Goal: Information Seeking & Learning: Learn about a topic

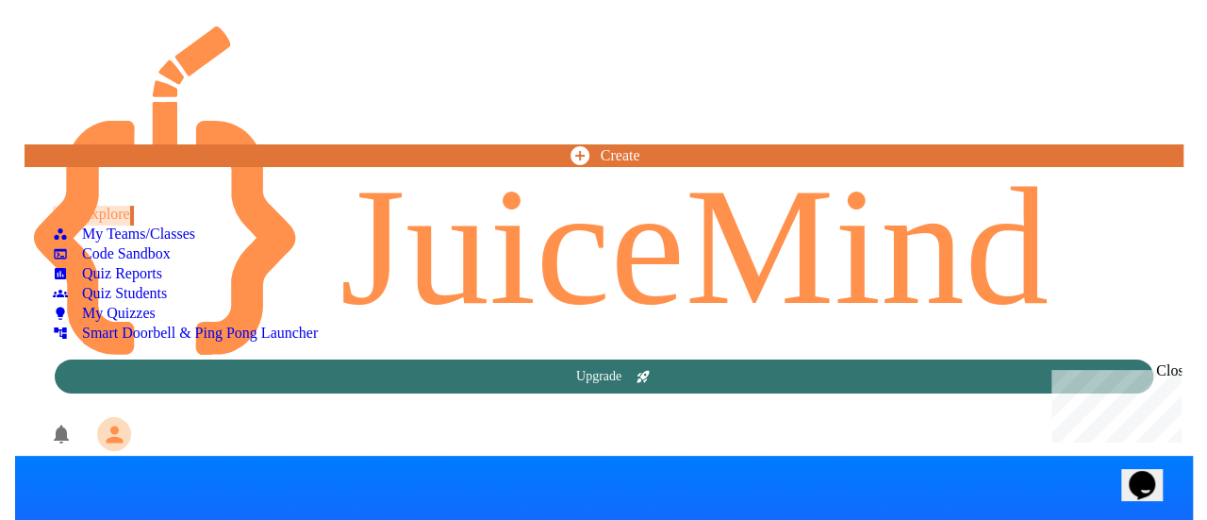
scroll to position [802, 0]
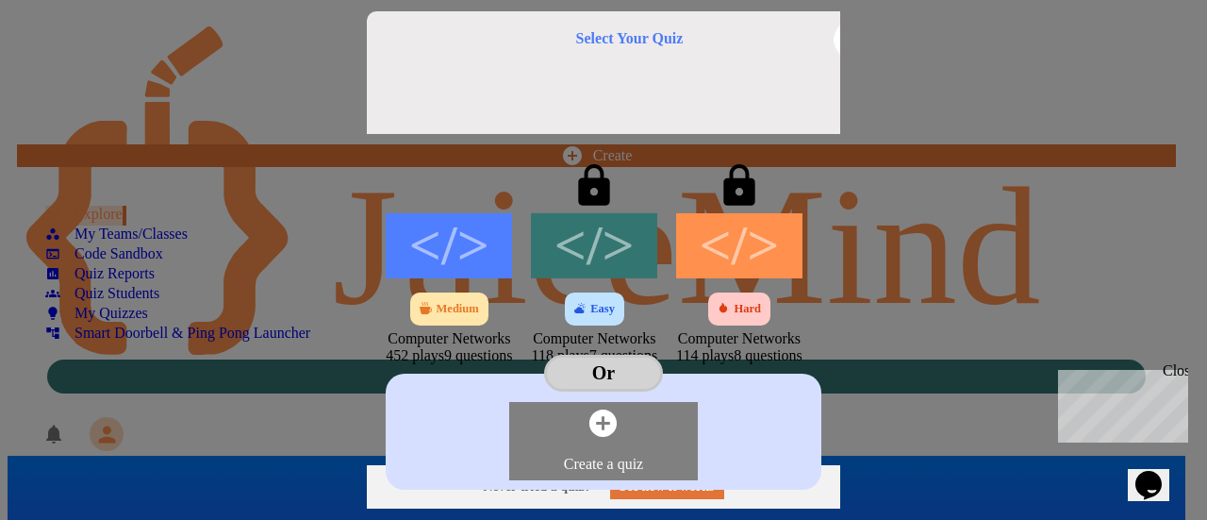
scroll to position [802, 0]
click at [867, 52] on icon at bounding box center [853, 39] width 25 height 25
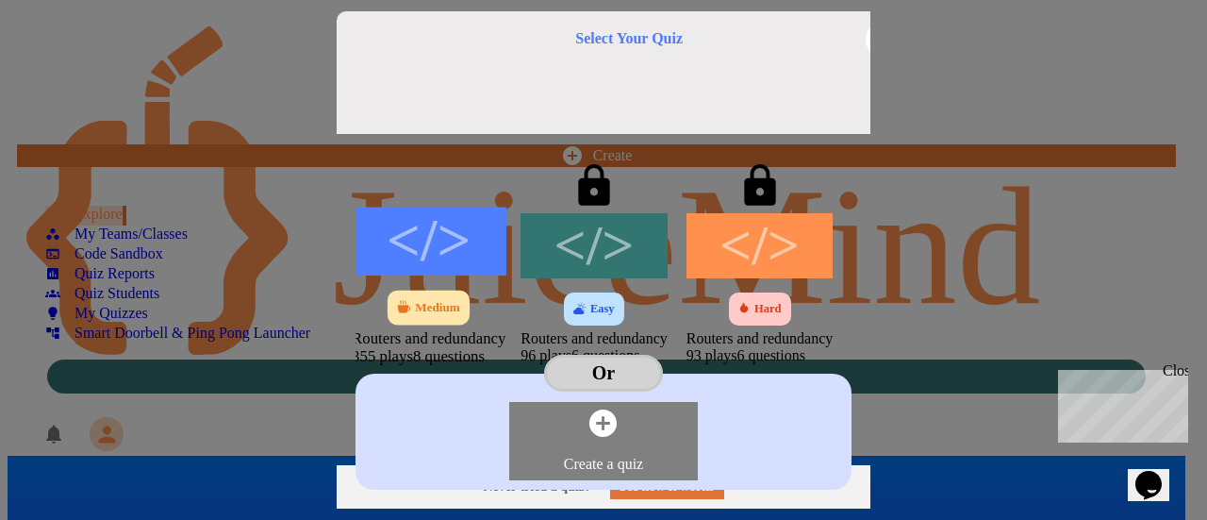
scroll to position [802, 0]
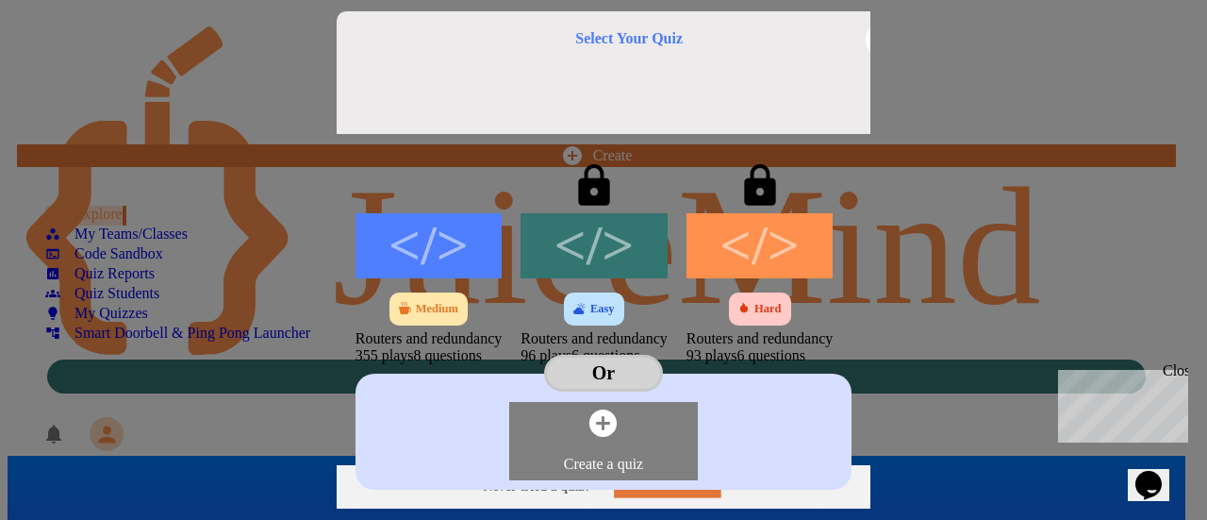
click at [668, 480] on link "See how it works" at bounding box center [667, 483] width 106 height 25
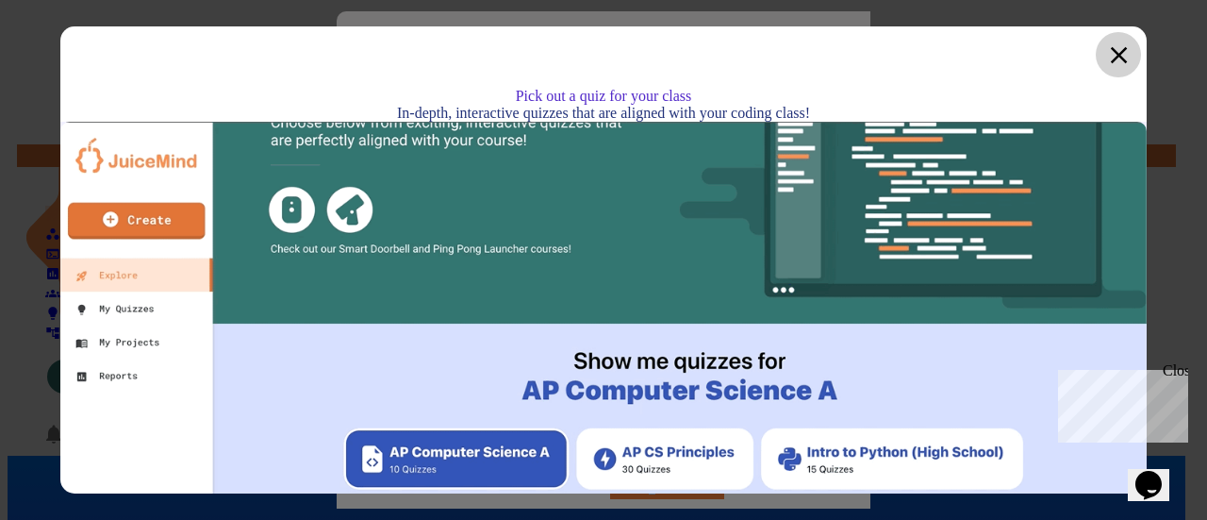
click at [1112, 56] on icon at bounding box center [1118, 55] width 28 height 28
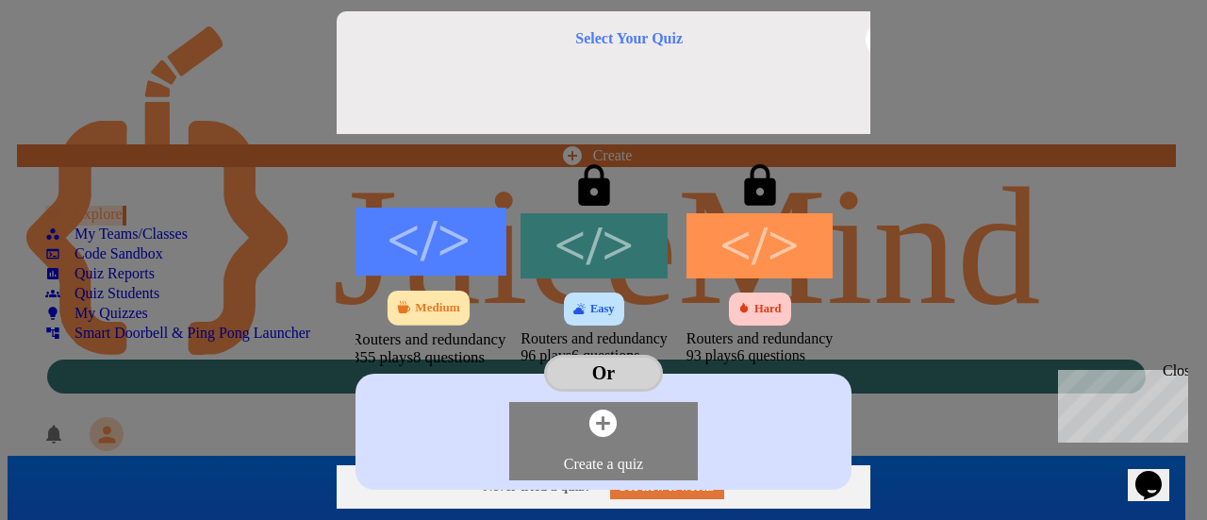
click at [382, 237] on div "</>" at bounding box center [429, 241] width 154 height 68
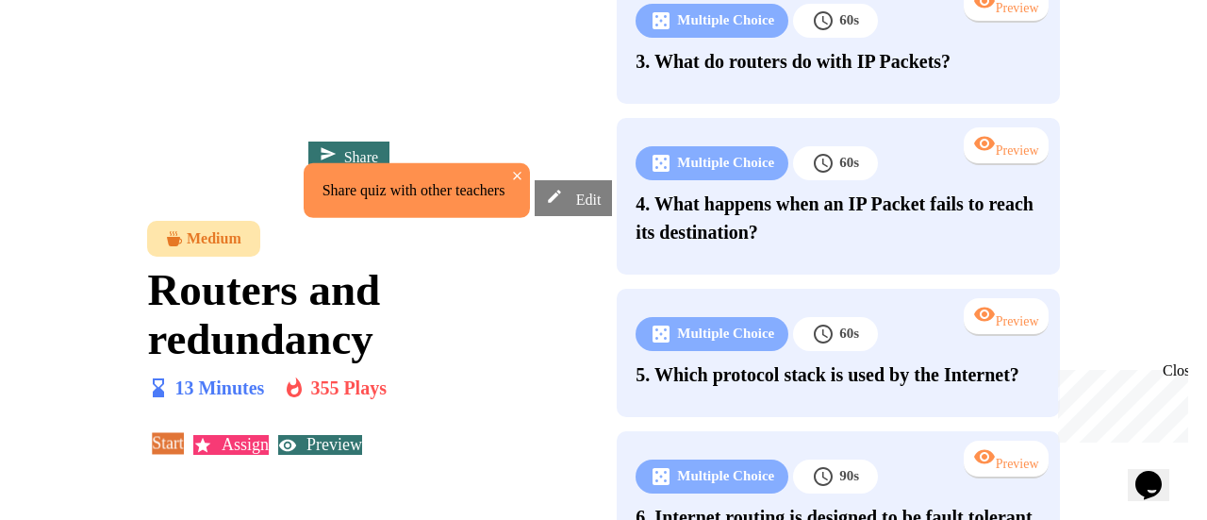
click at [184, 432] on link "Start" at bounding box center [168, 442] width 31 height 21
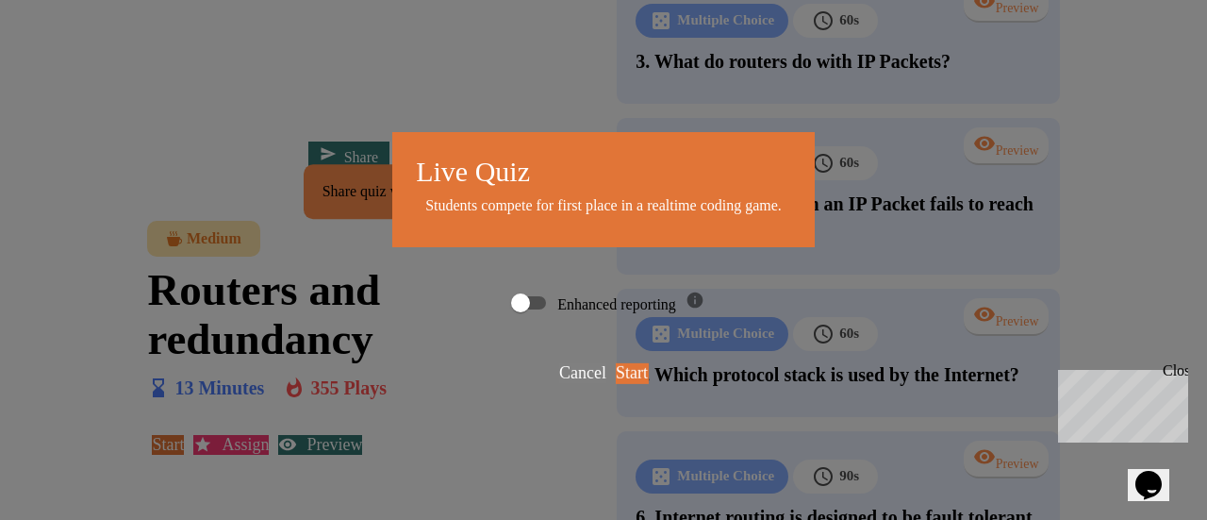
click at [616, 374] on link "Start" at bounding box center [632, 373] width 32 height 20
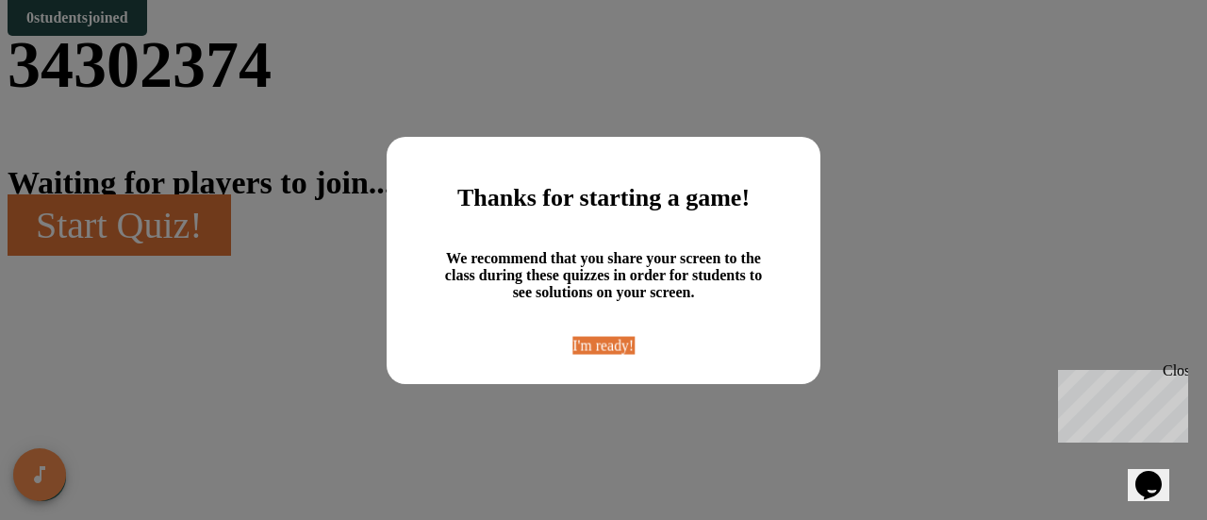
click at [626, 354] on link "I'm ready!" at bounding box center [603, 345] width 61 height 18
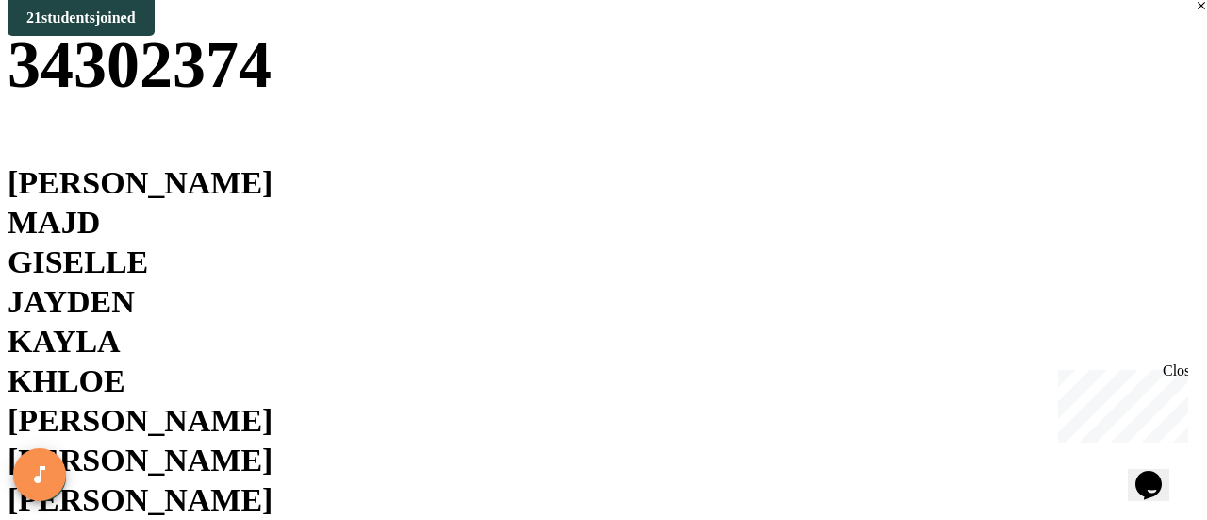
drag, startPoint x: 1182, startPoint y: 372, endPoint x: 2237, endPoint y: 725, distance: 1112.6
click at [1182, 372] on div "Close" at bounding box center [1175, 374] width 24 height 24
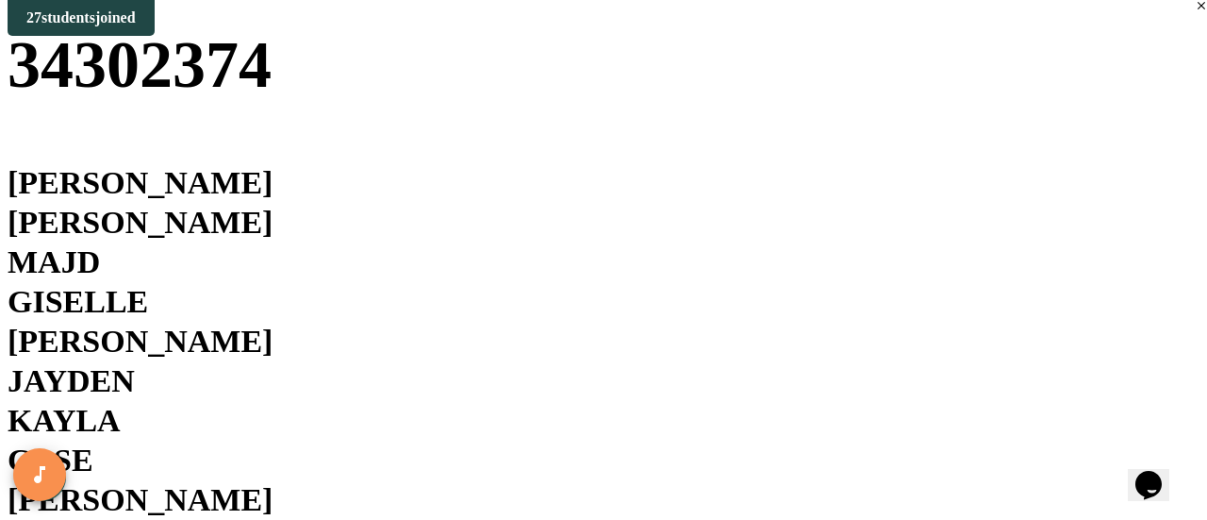
scroll to position [296, 0]
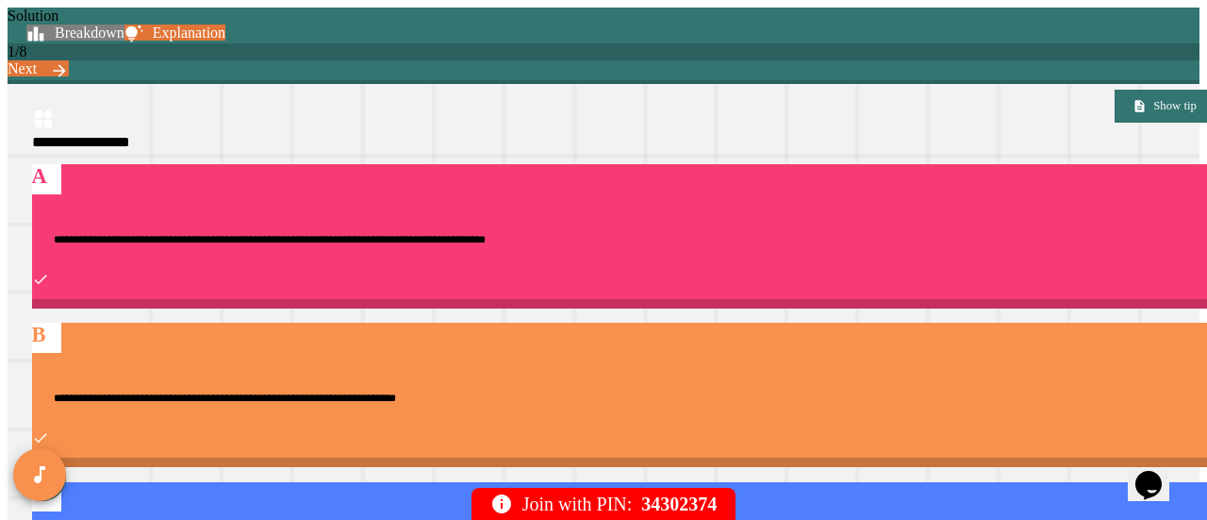
click at [69, 60] on link "Next" at bounding box center [38, 68] width 61 height 16
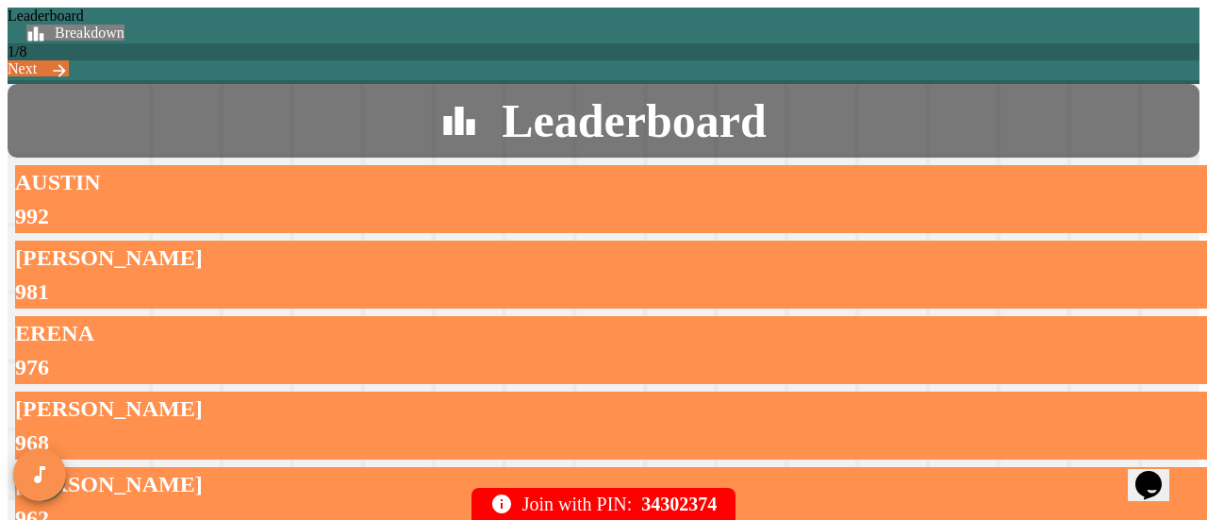
click at [69, 60] on link "Next" at bounding box center [38, 68] width 61 height 16
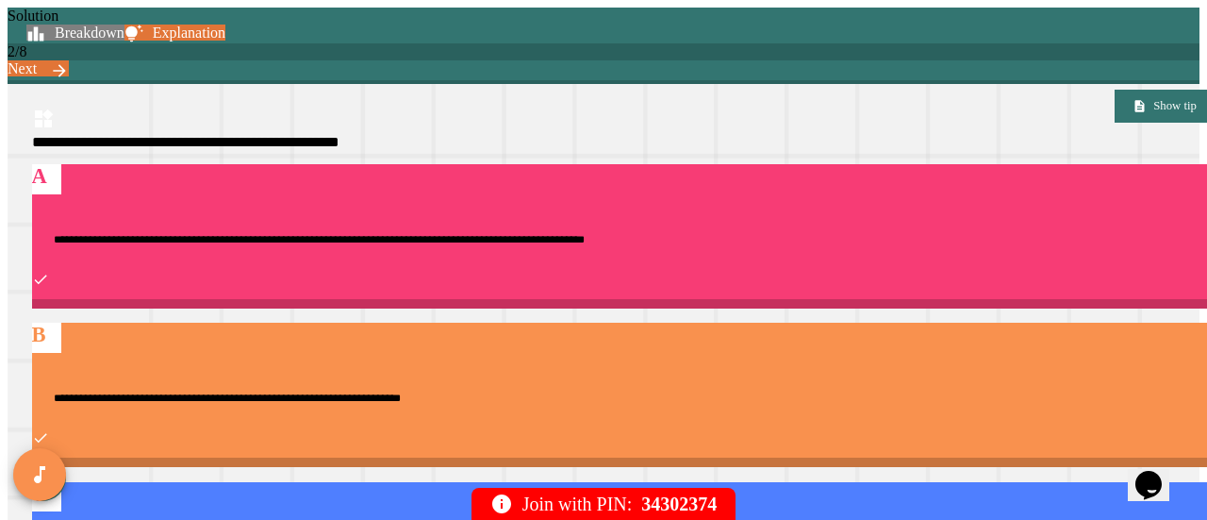
click at [69, 60] on link "Next" at bounding box center [38, 68] width 61 height 16
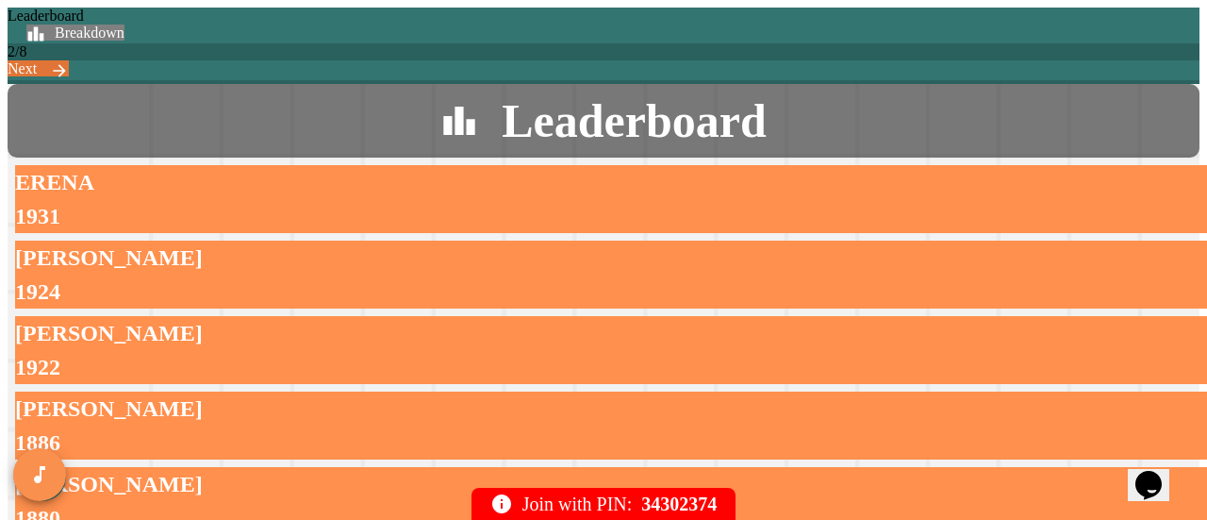
click at [69, 60] on link "Next" at bounding box center [38, 68] width 61 height 16
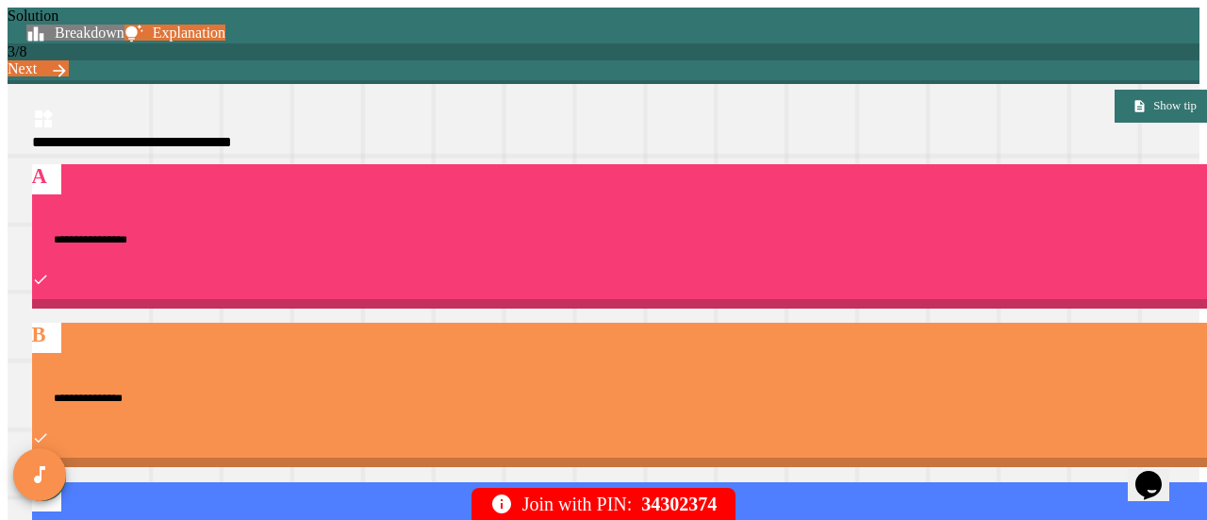
click at [69, 60] on link "Next" at bounding box center [38, 68] width 61 height 16
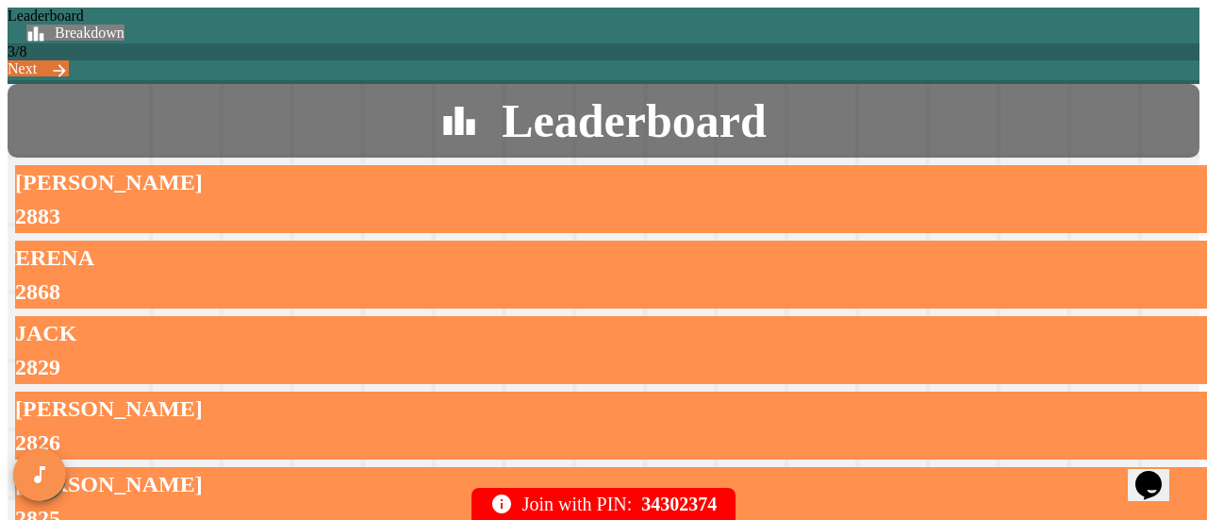
click at [69, 60] on link "Next" at bounding box center [38, 68] width 61 height 16
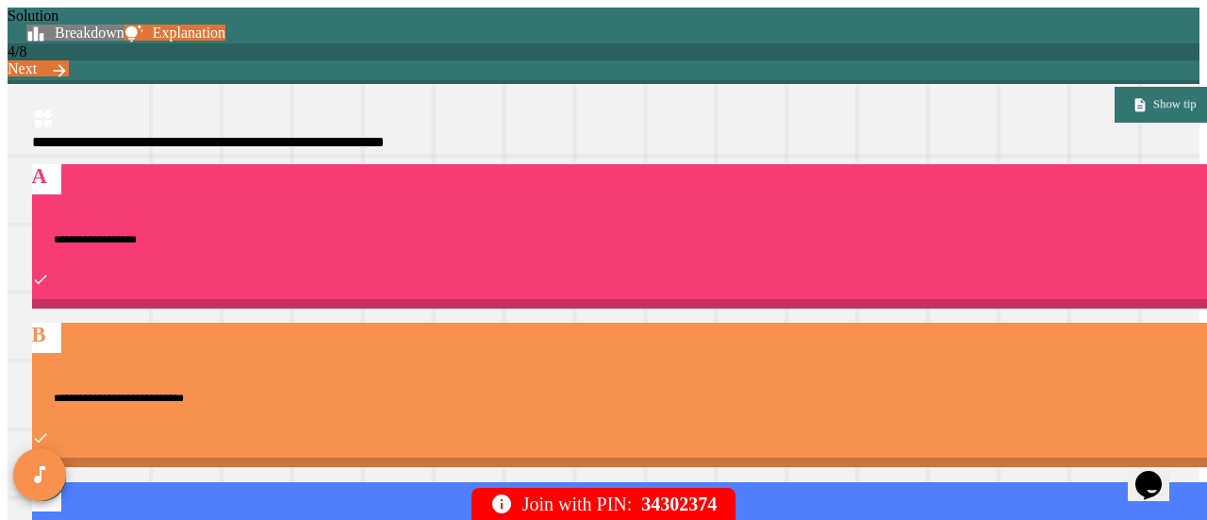
click at [1115, 117] on link "Show tip" at bounding box center [1165, 105] width 100 height 36
click at [69, 60] on link "Next" at bounding box center [38, 68] width 61 height 16
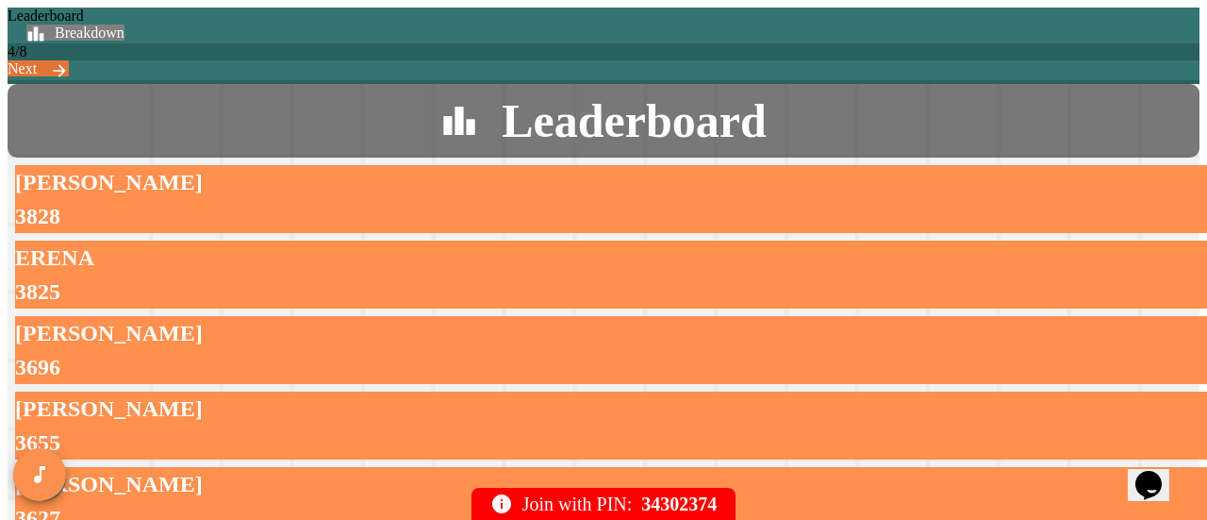
click at [69, 60] on link "Next" at bounding box center [38, 68] width 61 height 16
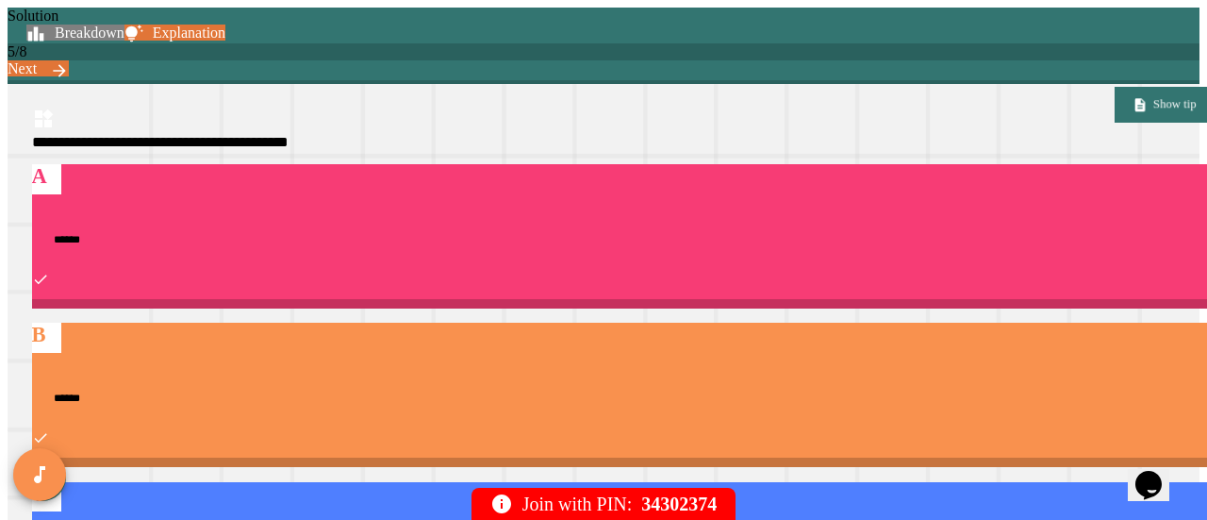
click at [1115, 123] on link "Show tip" at bounding box center [1165, 105] width 100 height 36
click at [990, 48] on div "Solution Breakdown Explanation 5 / 8 Next" at bounding box center [604, 46] width 1192 height 76
click at [69, 60] on link "Next" at bounding box center [38, 68] width 61 height 16
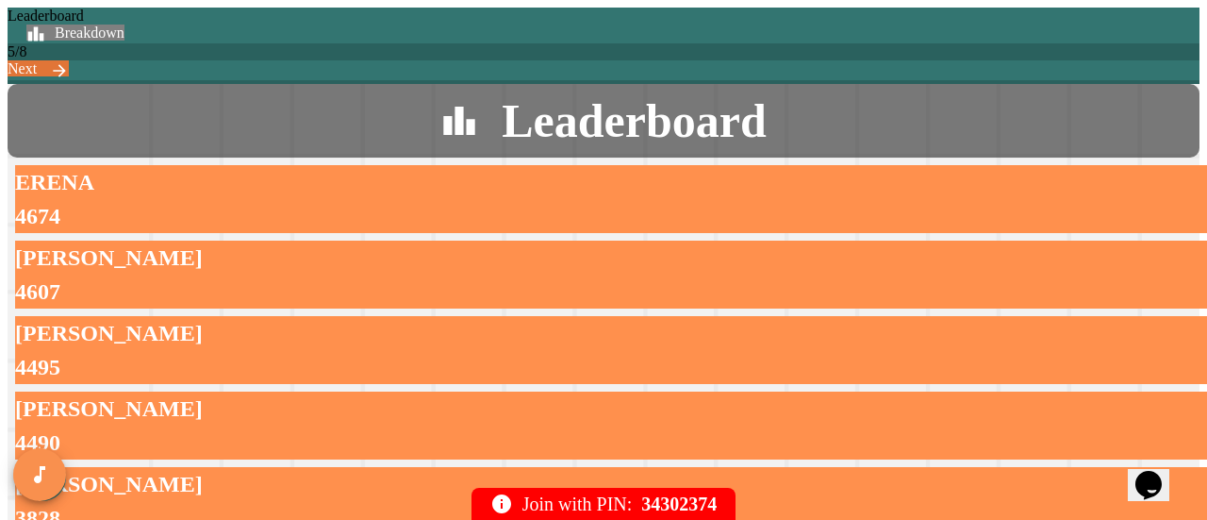
click at [69, 60] on link "Next" at bounding box center [38, 68] width 61 height 16
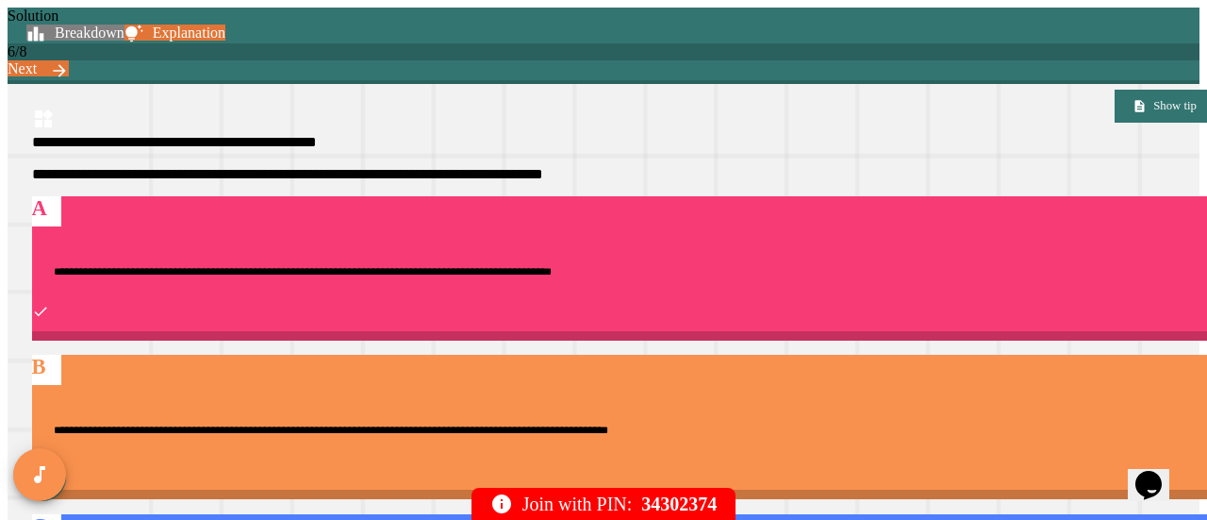
click at [69, 60] on link "Next" at bounding box center [38, 68] width 61 height 16
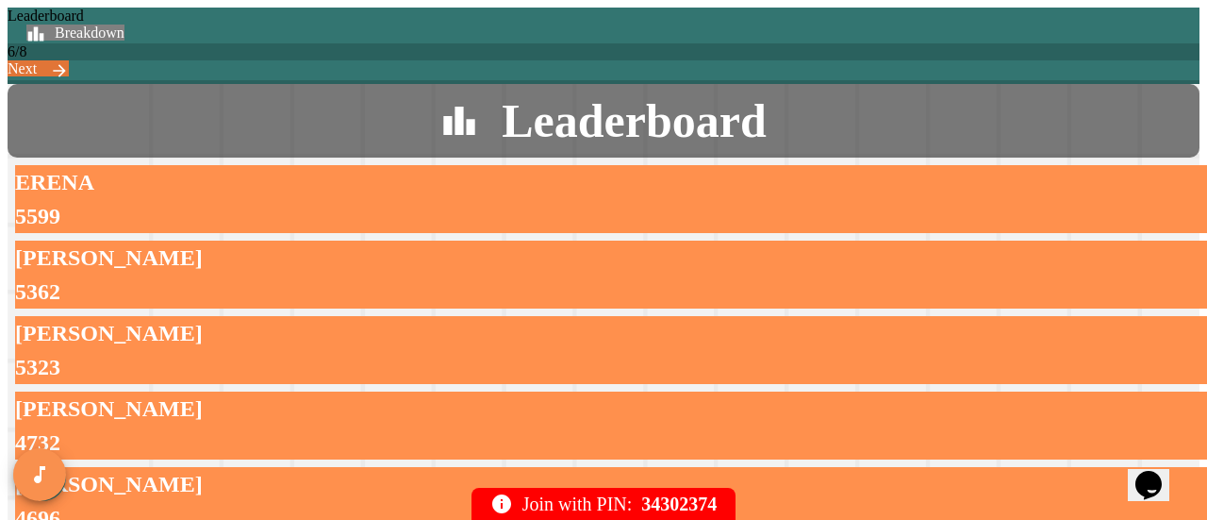
click at [69, 60] on link "Next" at bounding box center [38, 68] width 61 height 16
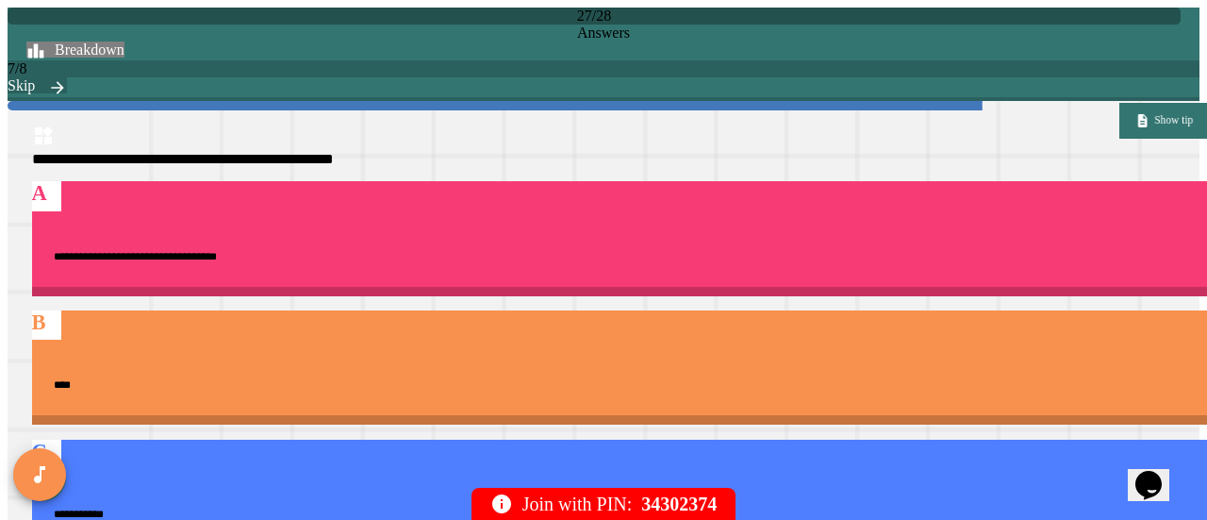
click at [1120, 135] on link "Show tip" at bounding box center [1165, 121] width 90 height 36
type textarea "*"
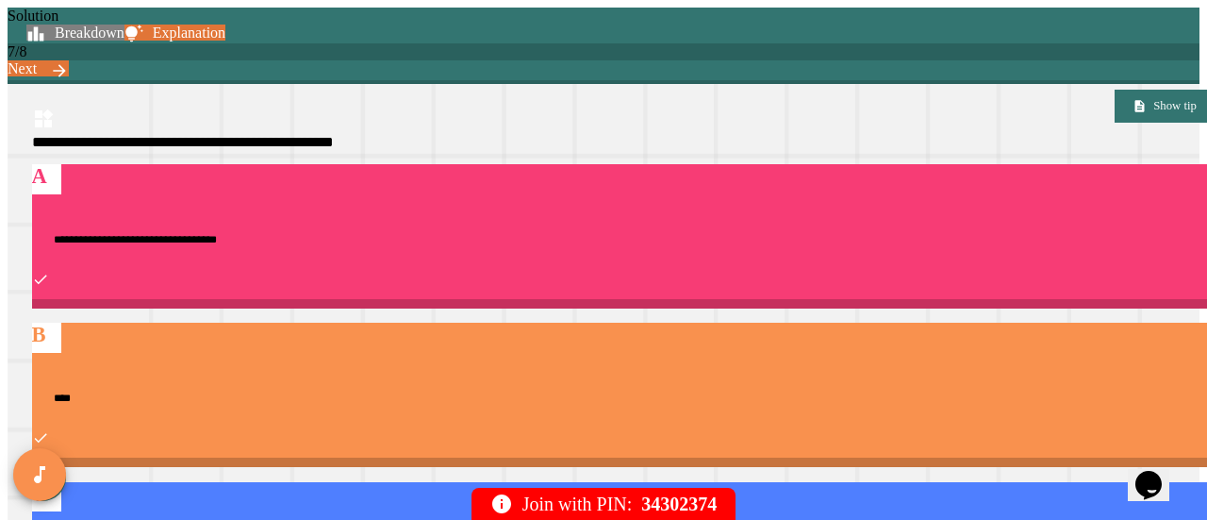
click at [69, 60] on link "Next" at bounding box center [38, 68] width 61 height 16
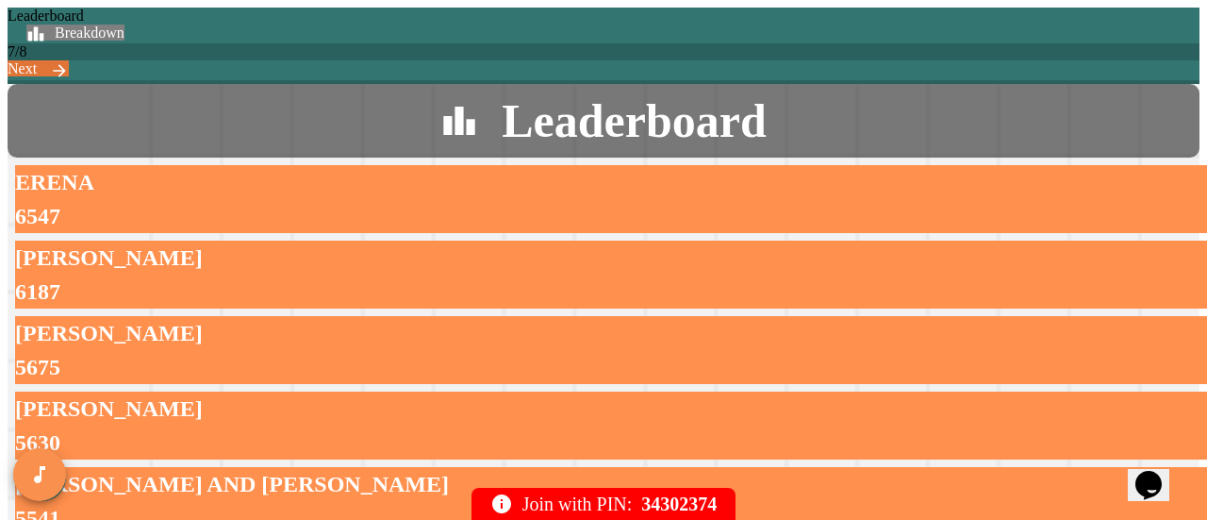
click at [69, 60] on link "Next" at bounding box center [38, 68] width 61 height 16
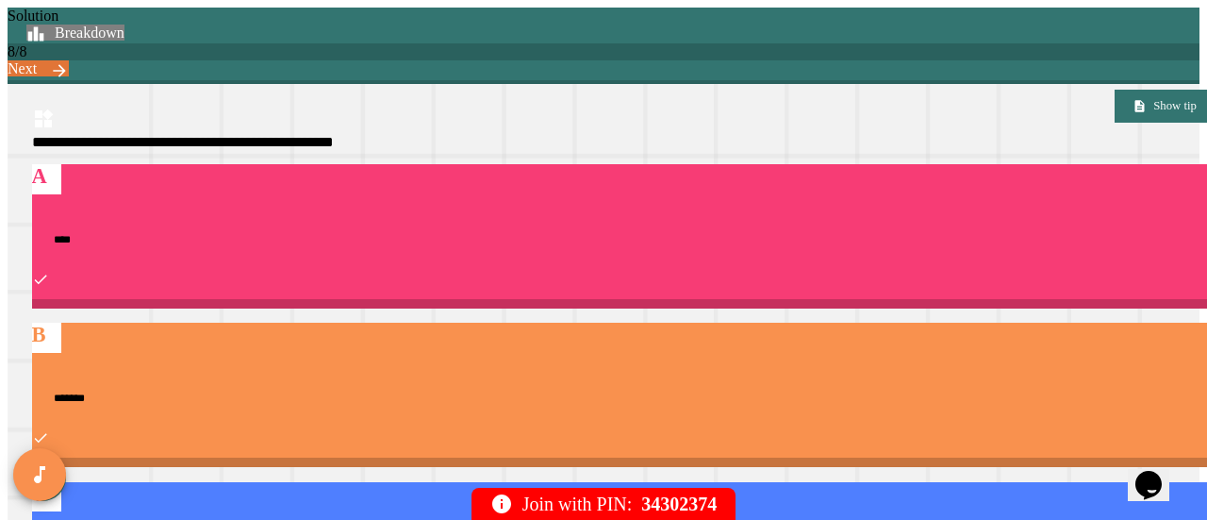
click at [69, 60] on link "Next" at bounding box center [38, 68] width 61 height 16
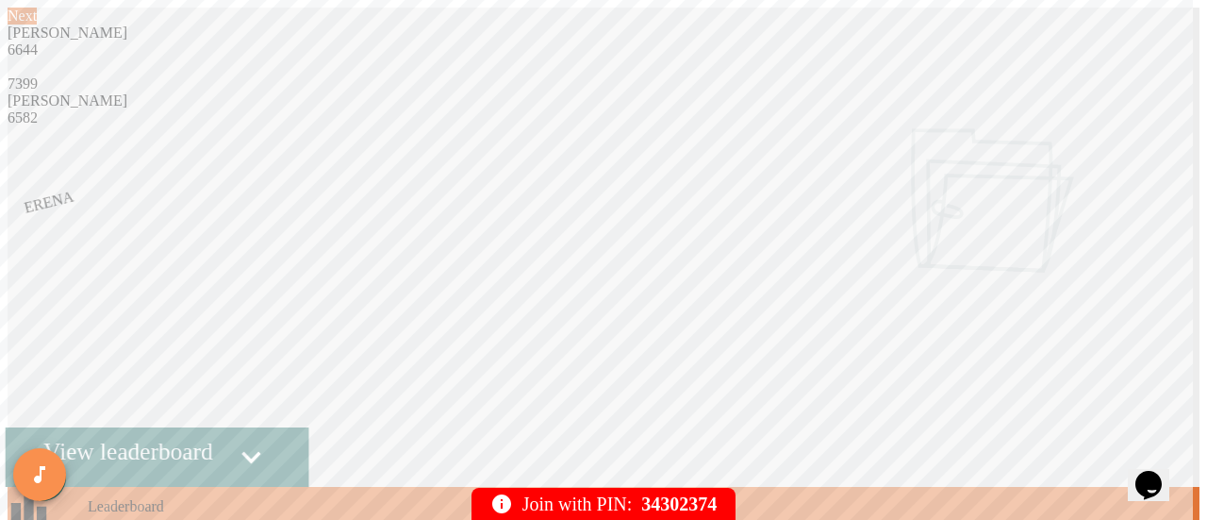
click at [308, 455] on link "View leaderboard" at bounding box center [157, 456] width 303 height 59
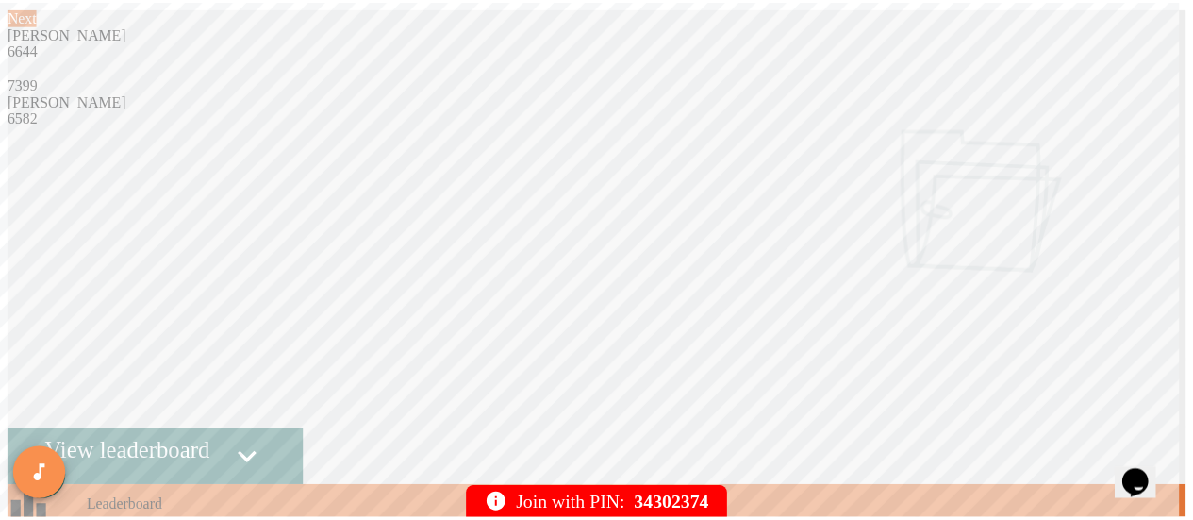
scroll to position [313, 0]
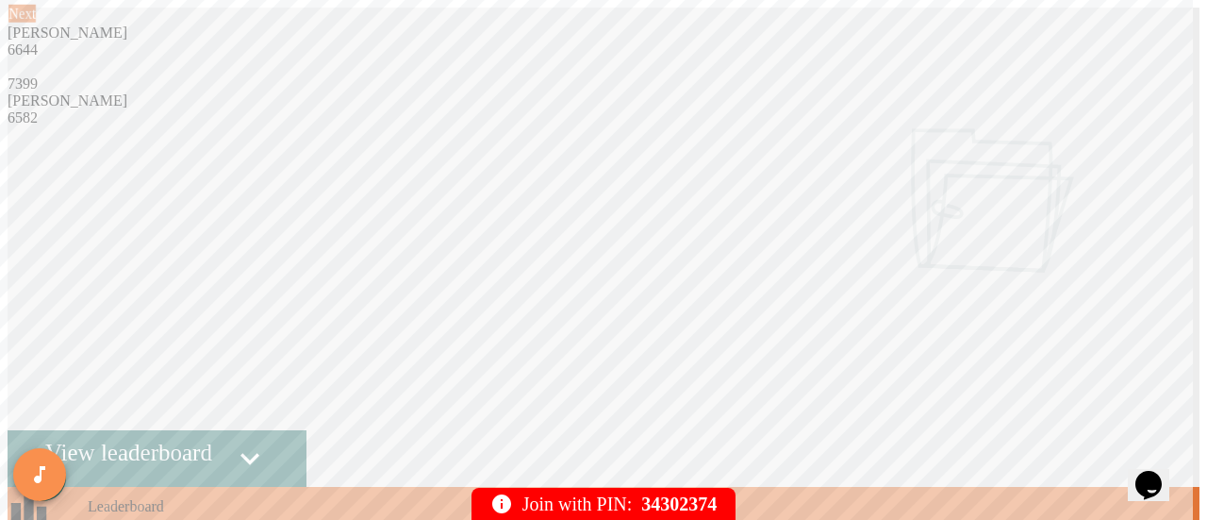
click at [36, 23] on link "Next" at bounding box center [21, 14] width 27 height 18
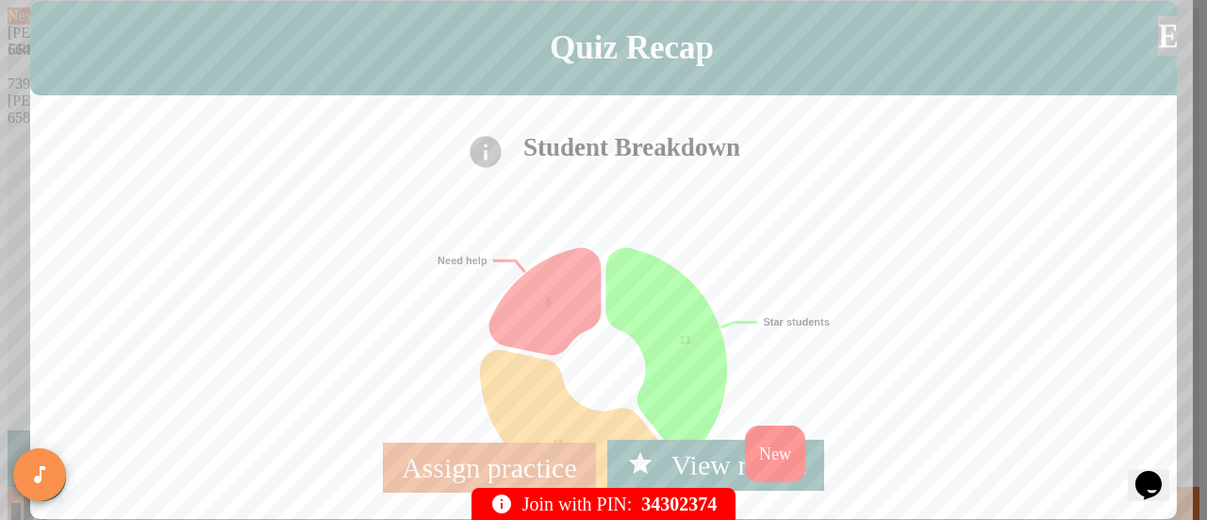
click at [1158, 57] on link "Exit" at bounding box center [1185, 37] width 55 height 40
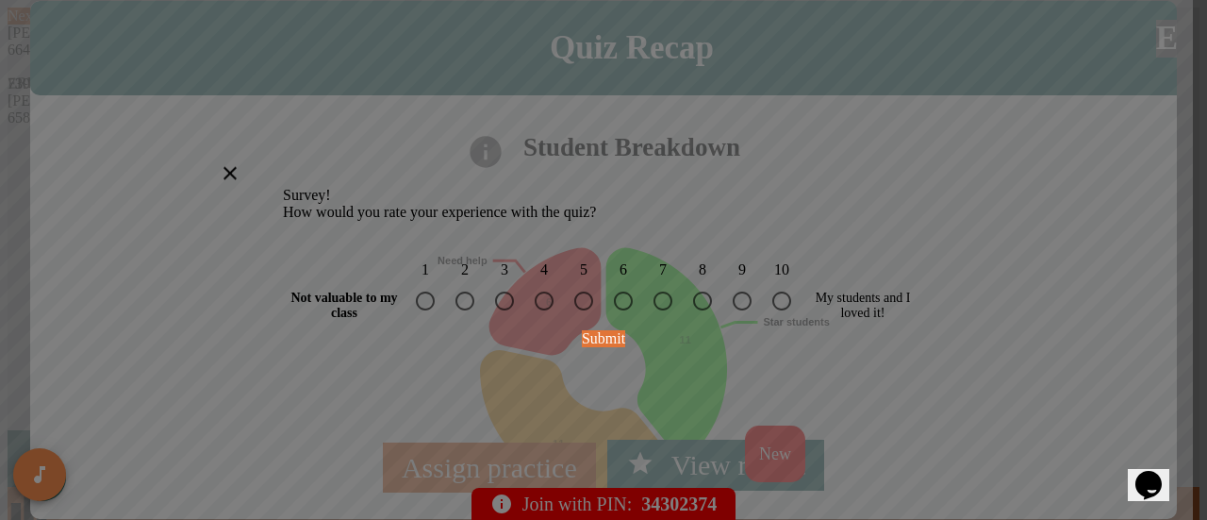
click at [909, 161] on div at bounding box center [603, 174] width 769 height 27
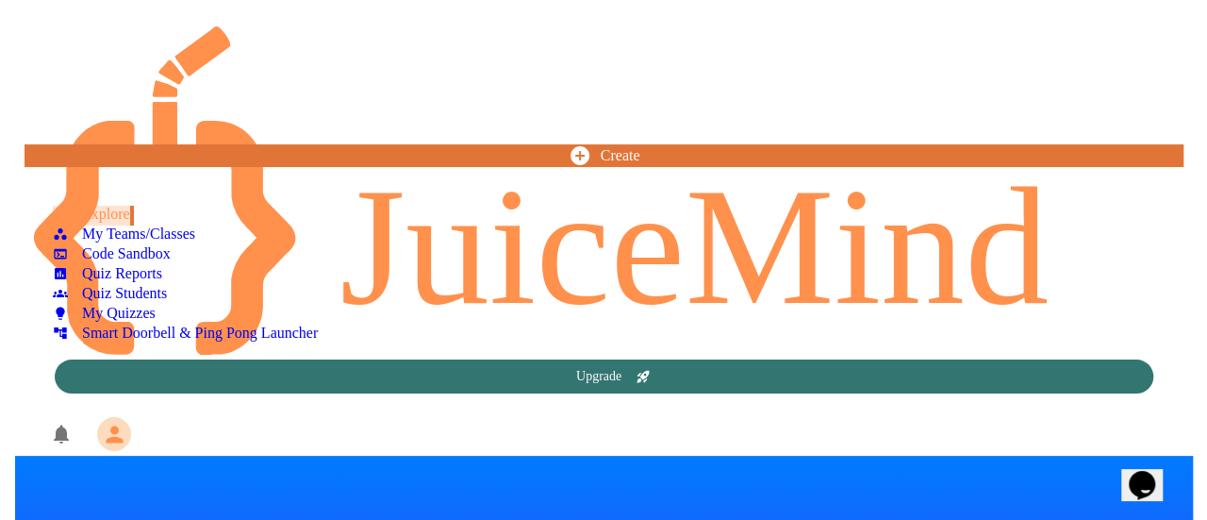
scroll to position [849, 0]
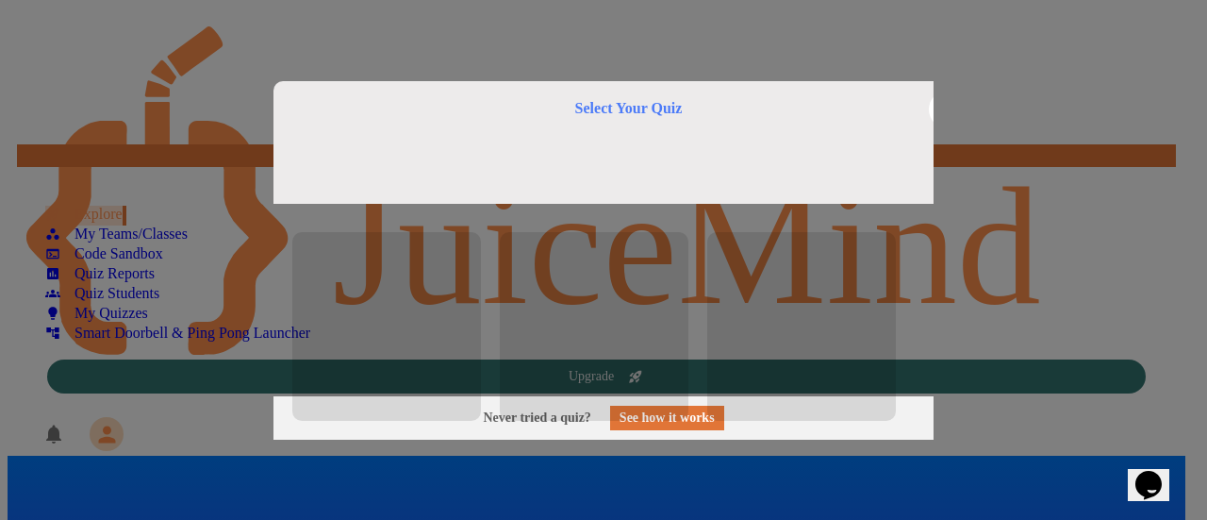
scroll to position [236, 0]
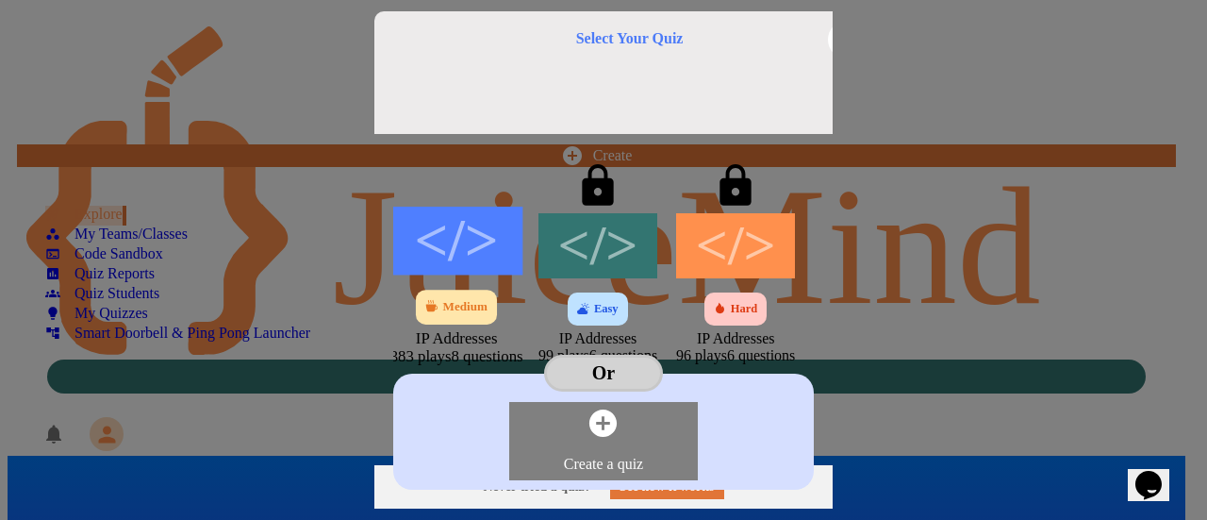
click at [389, 208] on div "</>" at bounding box center [455, 241] width 133 height 68
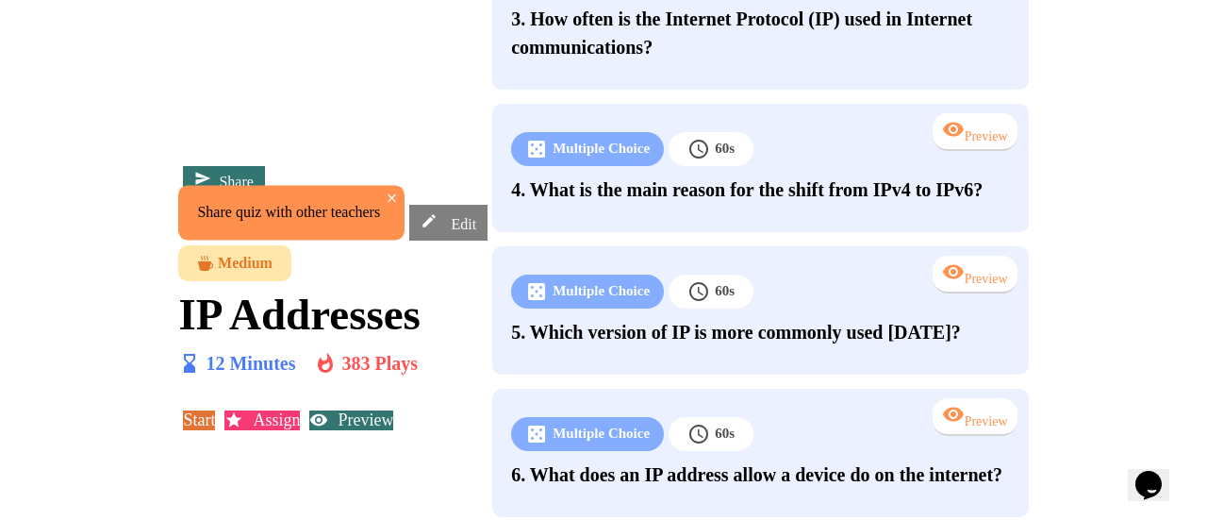
scroll to position [993, 0]
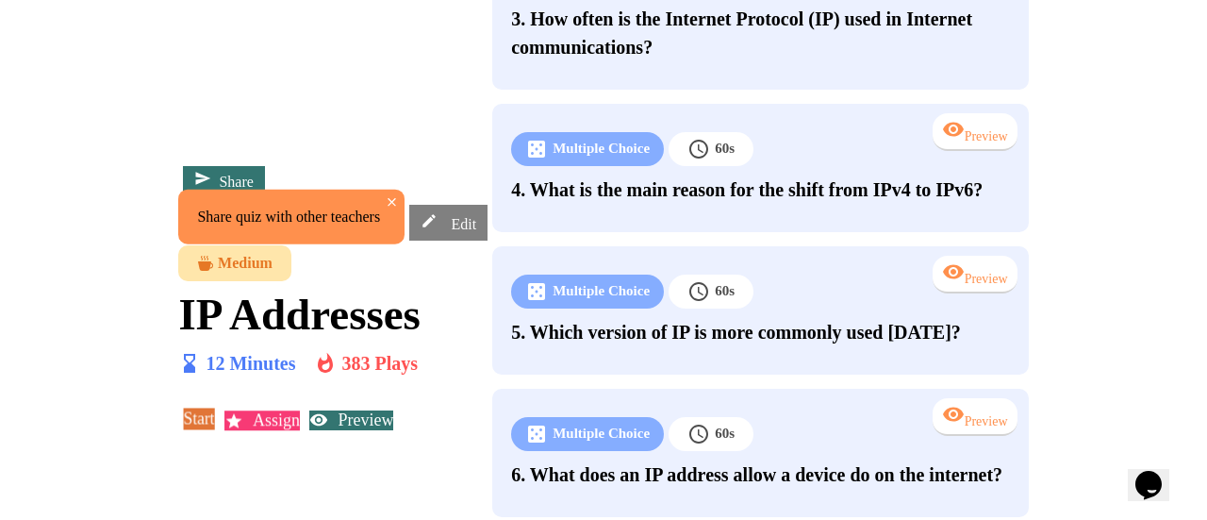
click at [215, 407] on link "Start" at bounding box center [199, 417] width 31 height 21
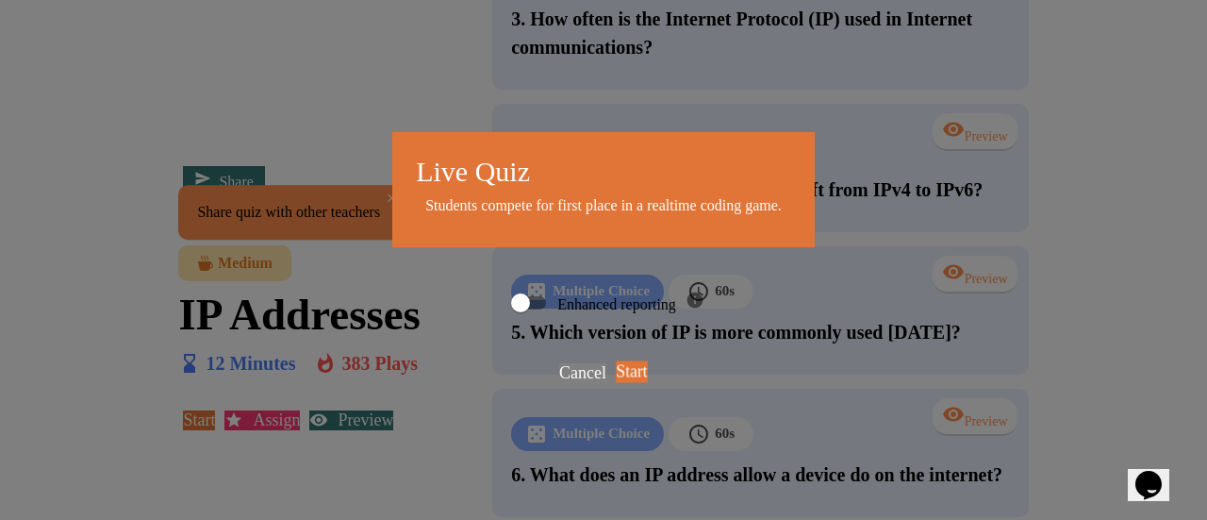
click at [647, 370] on link "Start" at bounding box center [631, 370] width 31 height 21
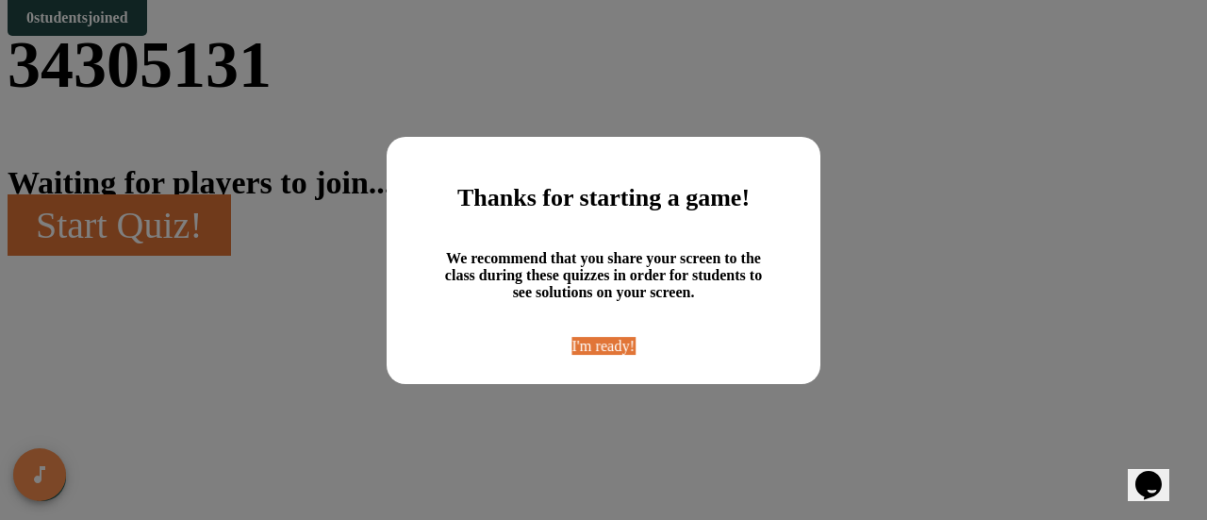
click at [586, 355] on link "I'm ready!" at bounding box center [603, 346] width 63 height 18
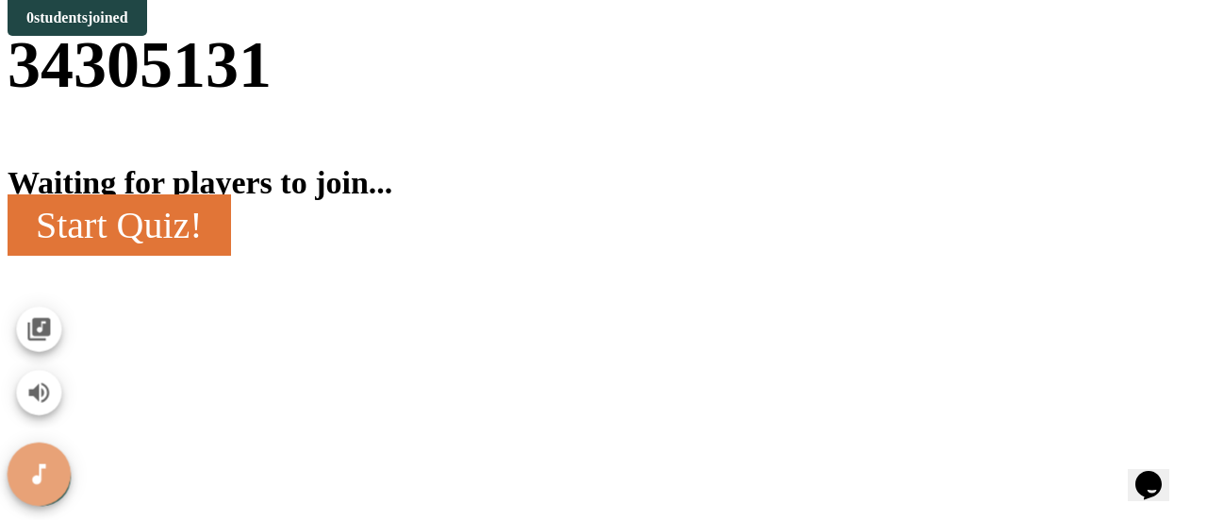
click at [26, 467] on icon "SpeedDial basic example" at bounding box center [38, 473] width 27 height 27
drag, startPoint x: 34, startPoint y: 493, endPoint x: 43, endPoint y: 345, distance: 148.3
click at [43, 345] on div at bounding box center [39, 401] width 63 height 208
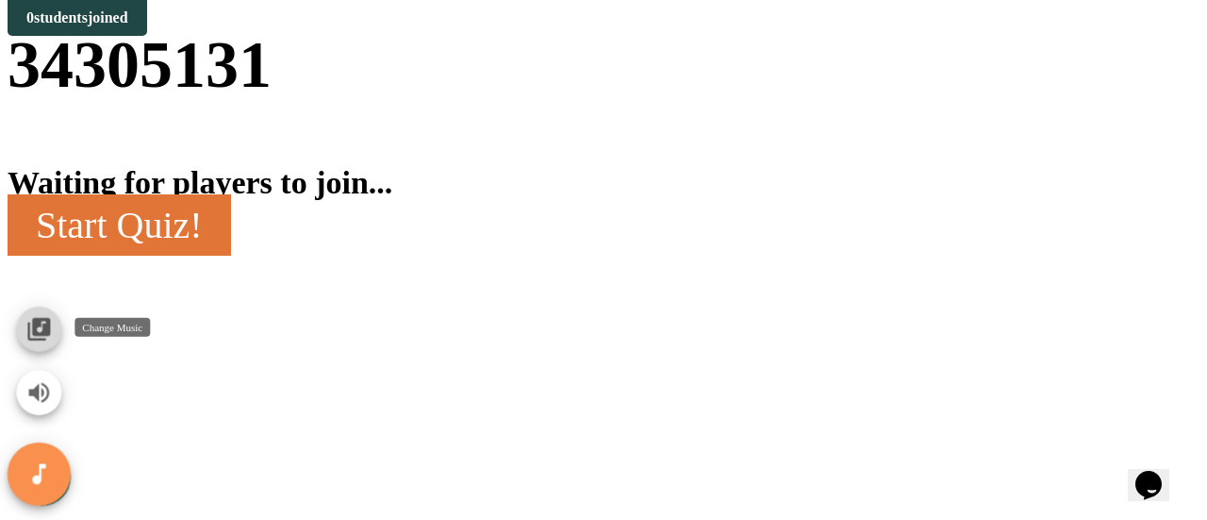
click at [43, 345] on button "Change Music" at bounding box center [38, 328] width 45 height 45
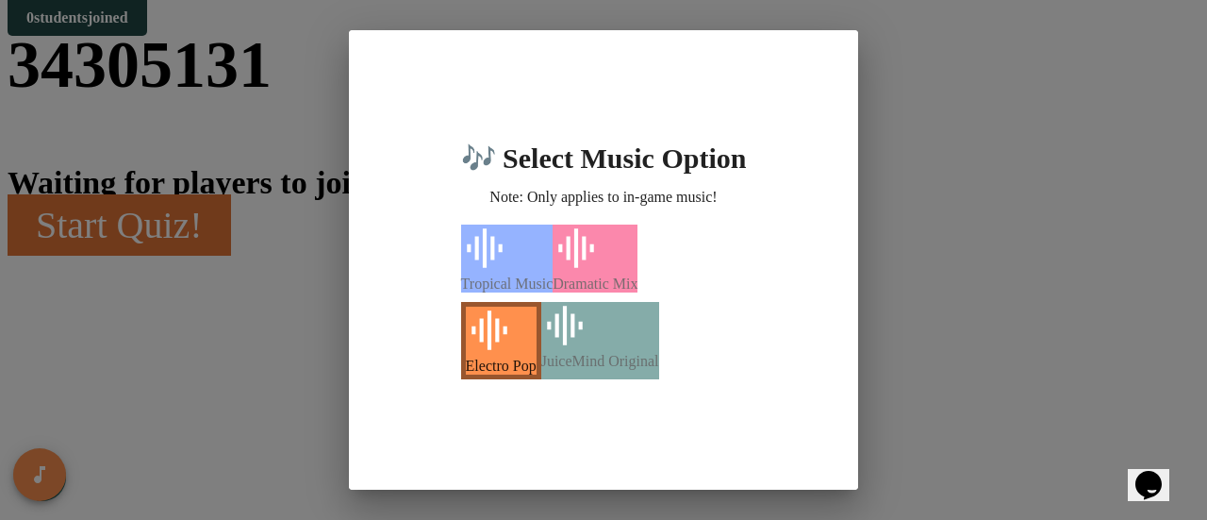
click at [637, 275] on div "Dramatic Mix" at bounding box center [595, 283] width 85 height 17
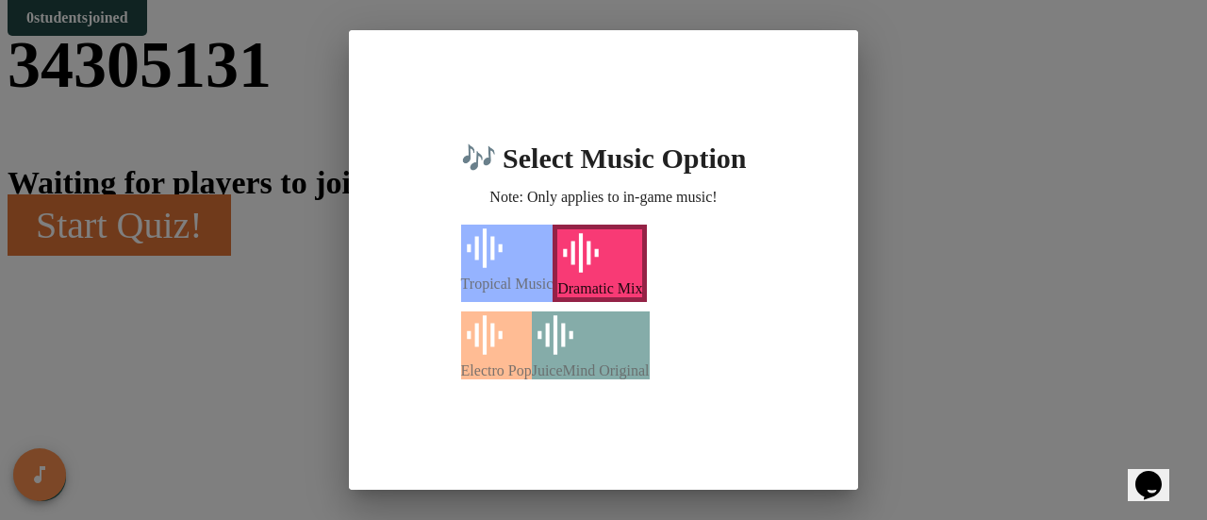
click at [650, 372] on div "JuiceMind Original" at bounding box center [591, 345] width 118 height 68
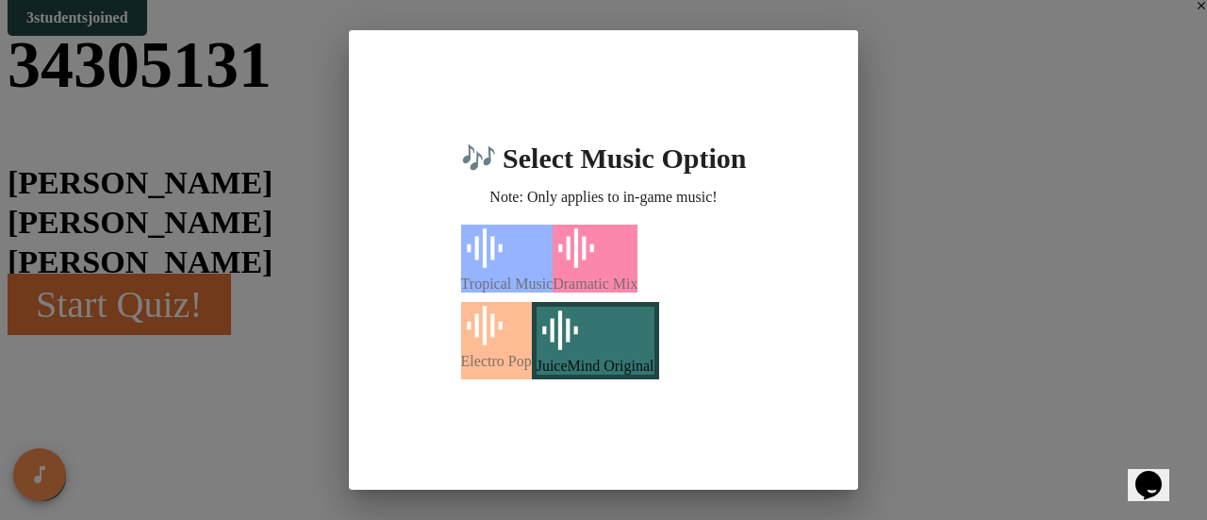
click at [637, 275] on div "Dramatic Mix" at bounding box center [595, 283] width 85 height 17
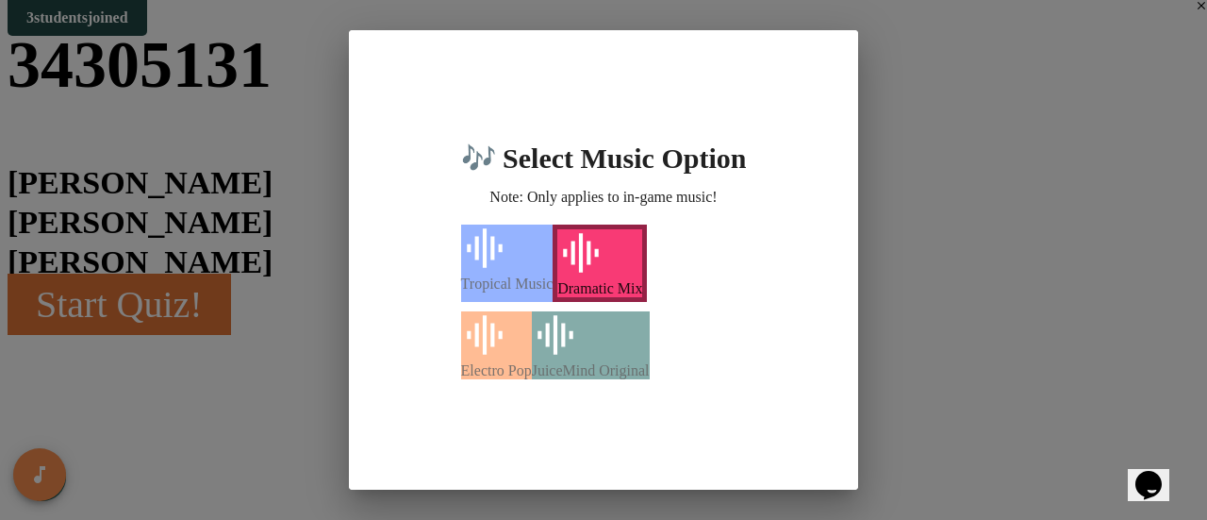
click at [1000, 291] on div "🎶 Select Music Option Note: Only applies to in-game music! Tropical Music Drama…" at bounding box center [603, 260] width 1207 height 520
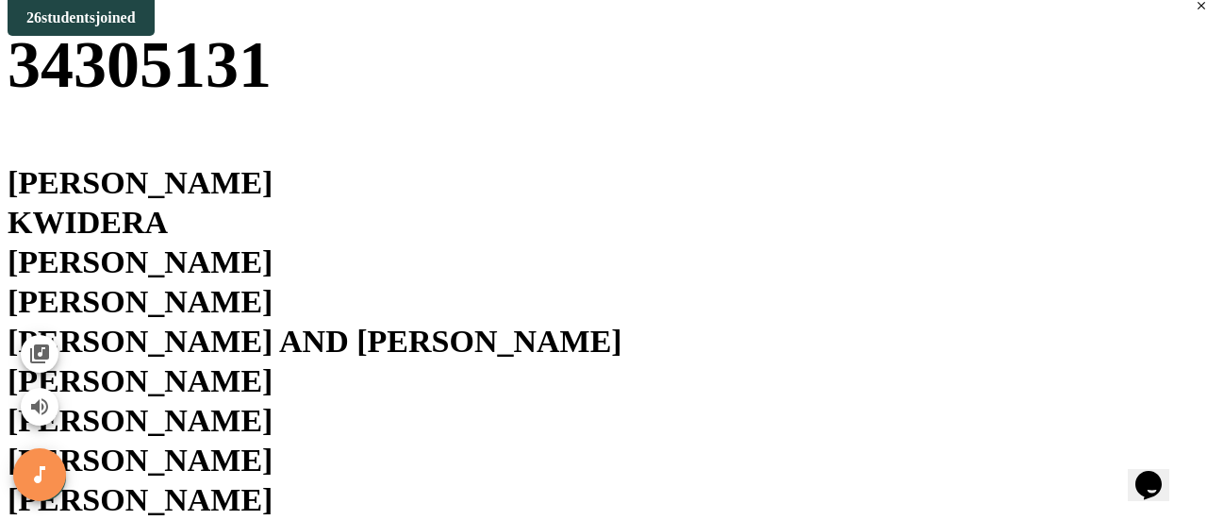
scroll to position [296, 0]
drag, startPoint x: 598, startPoint y: 454, endPoint x: 194, endPoint y: 465, distance: 403.7
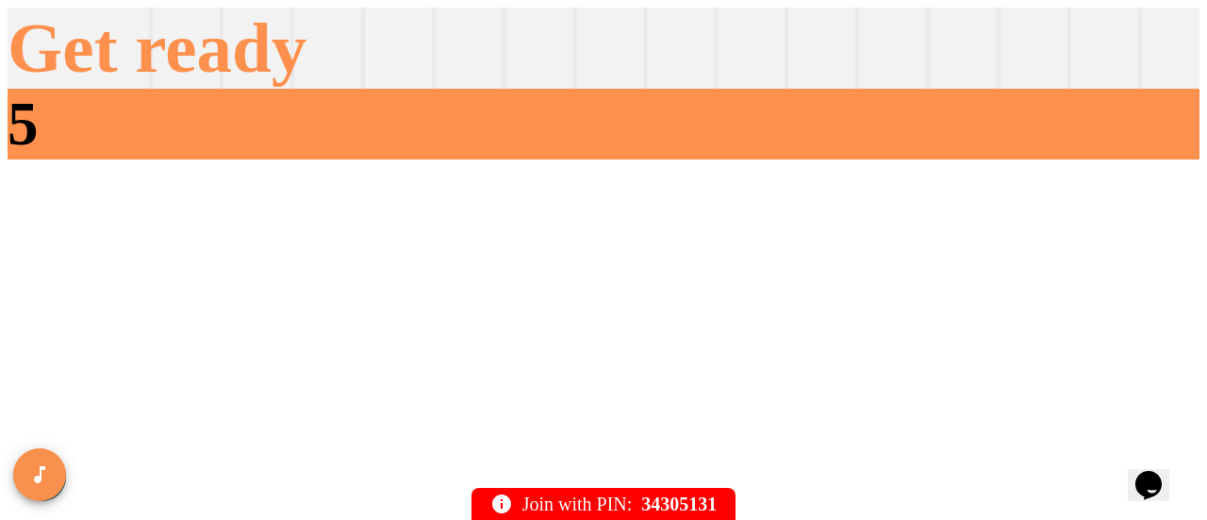
scroll to position [0, 0]
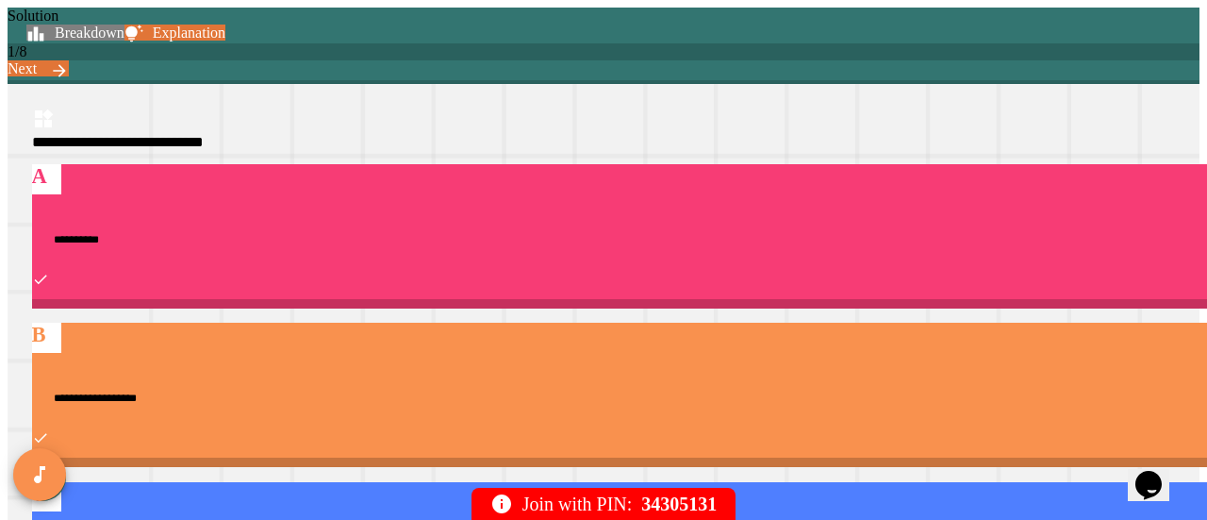
click at [69, 60] on link "Next" at bounding box center [38, 68] width 61 height 16
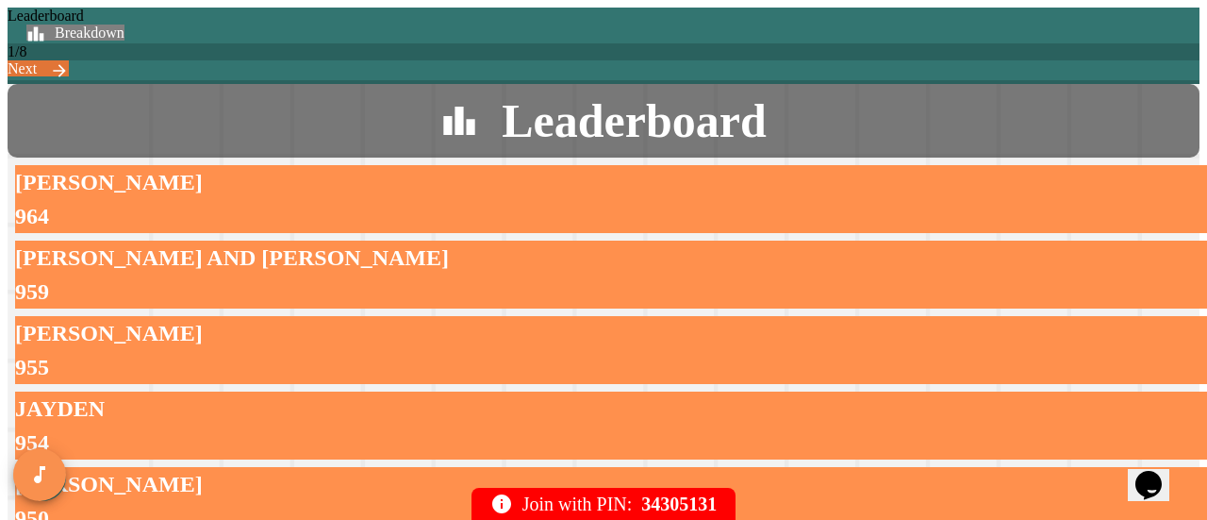
click at [69, 60] on link "Next" at bounding box center [38, 68] width 61 height 16
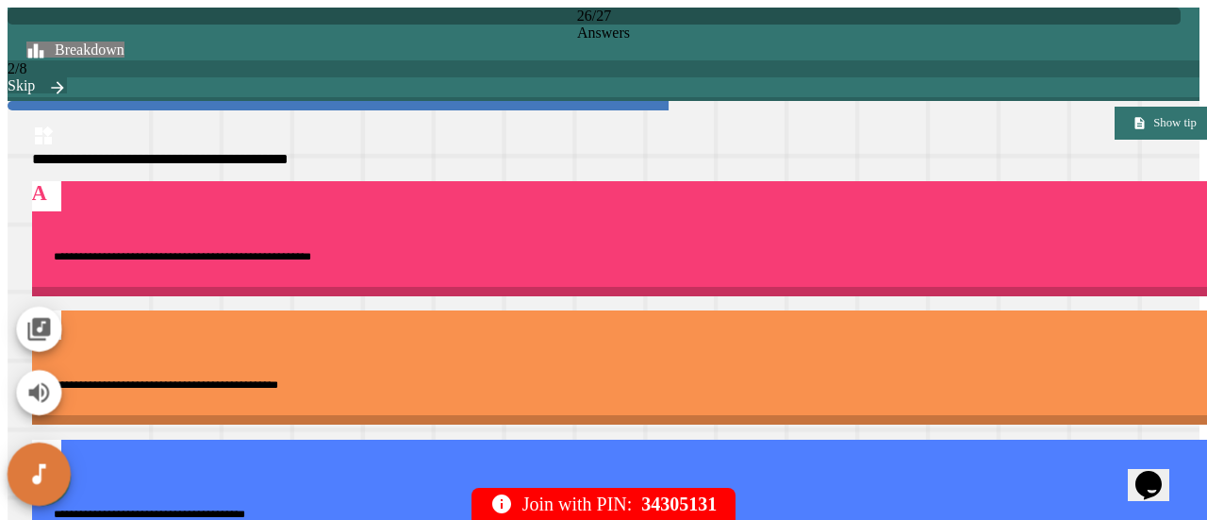
click at [40, 463] on icon "SpeedDial basic example" at bounding box center [38, 473] width 27 height 27
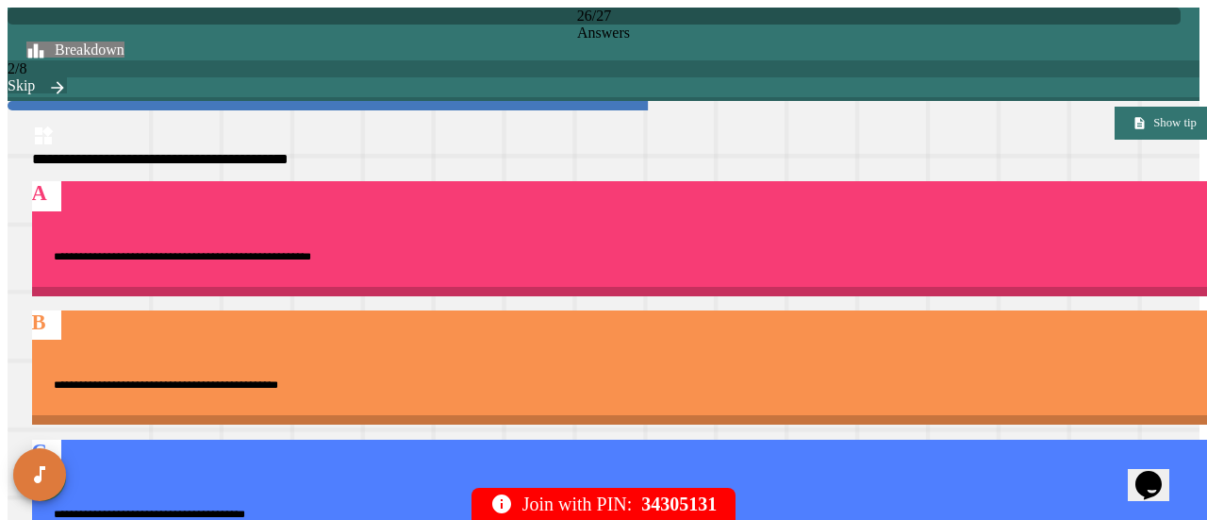
drag, startPoint x: 47, startPoint y: 439, endPoint x: 45, endPoint y: 463, distance: 23.6
click at [47, 167] on div at bounding box center [628, 167] width 1192 height 0
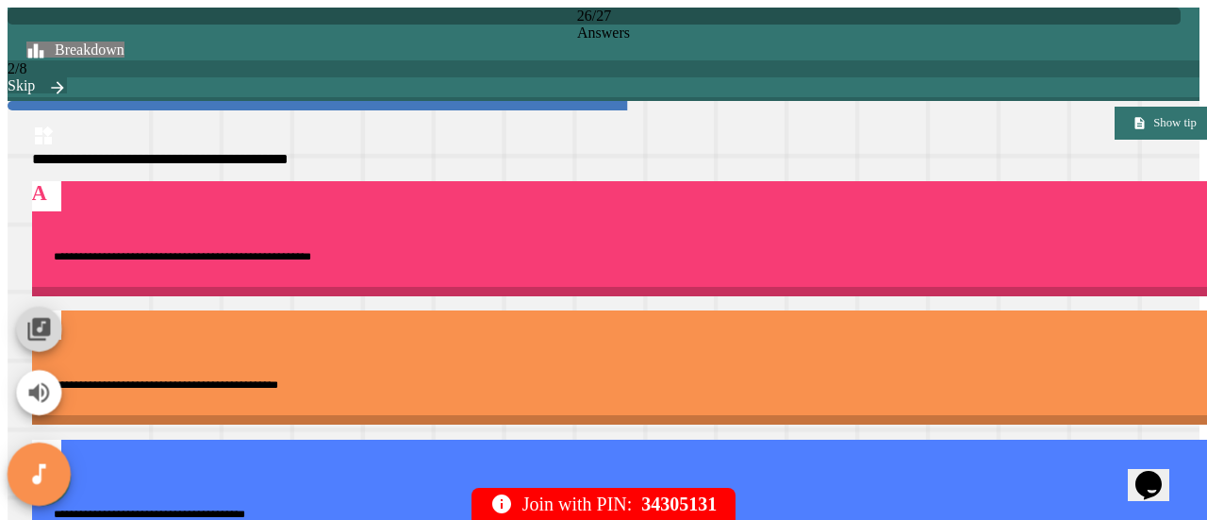
drag, startPoint x: 45, startPoint y: 471, endPoint x: 53, endPoint y: 328, distance: 142.6
click at [58, 335] on div at bounding box center [39, 401] width 63 height 208
click at [50, 327] on icon "Change Music" at bounding box center [38, 329] width 23 height 23
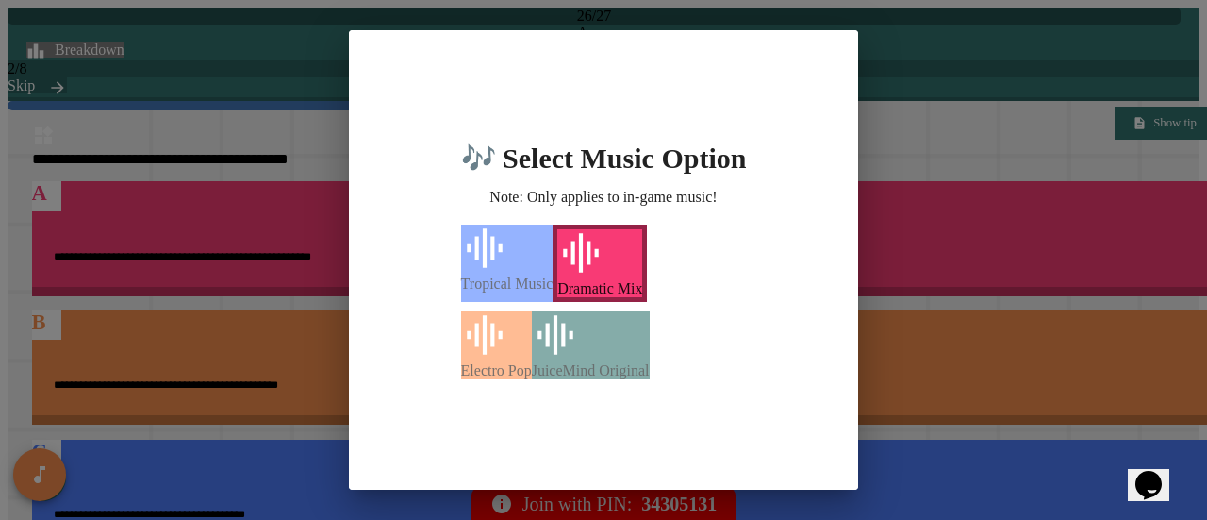
click at [532, 379] on div "Electro Pop" at bounding box center [496, 345] width 71 height 68
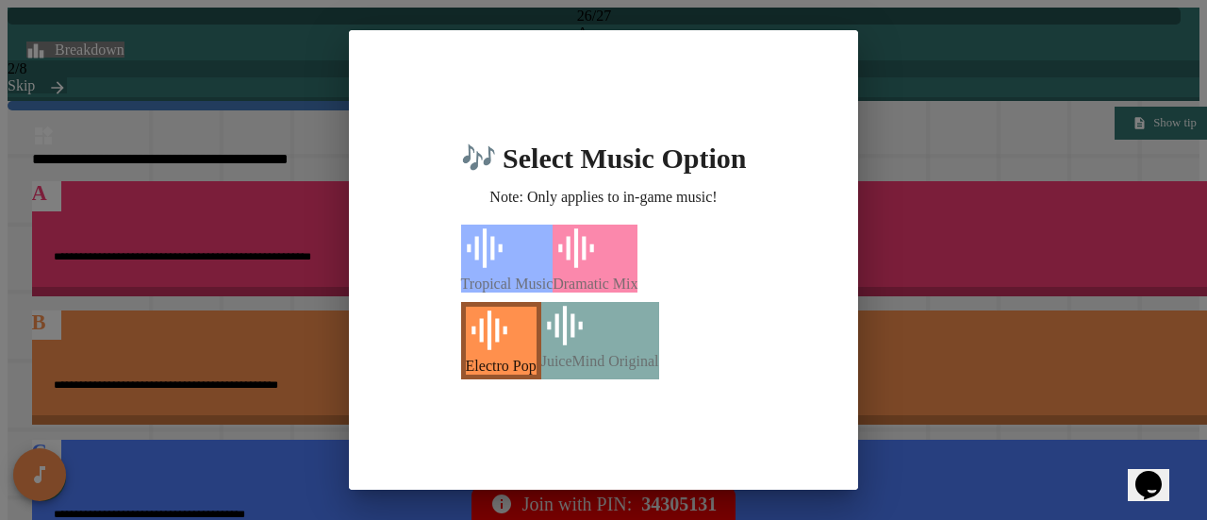
click at [657, 379] on div "JuiceMind Original" at bounding box center [600, 340] width 118 height 77
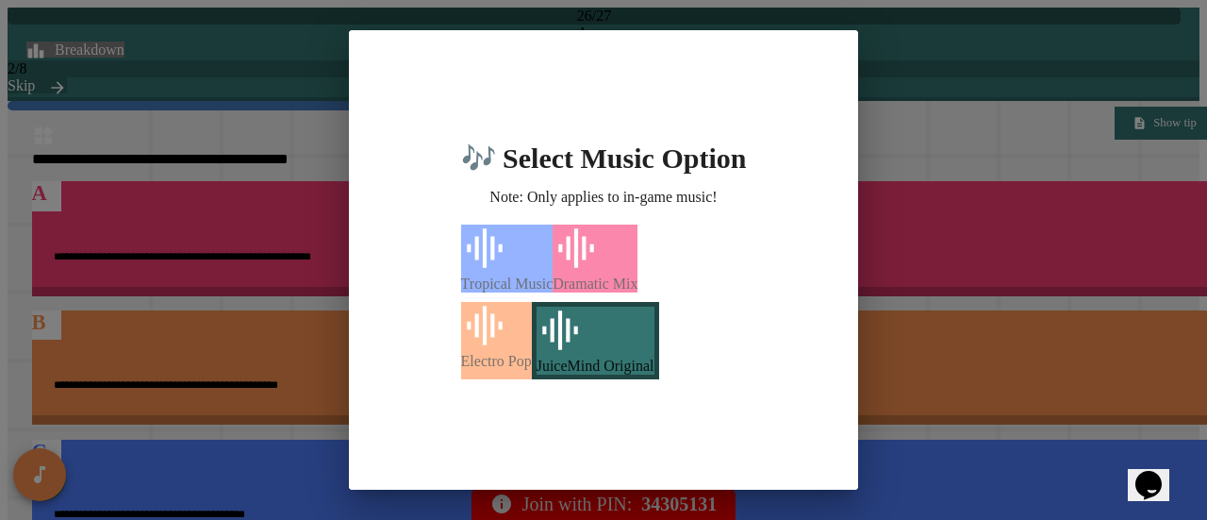
click at [170, 312] on div "🎶 Select Music Option Note: Only applies to in-game music! Tropical Music Drama…" at bounding box center [603, 260] width 1207 height 520
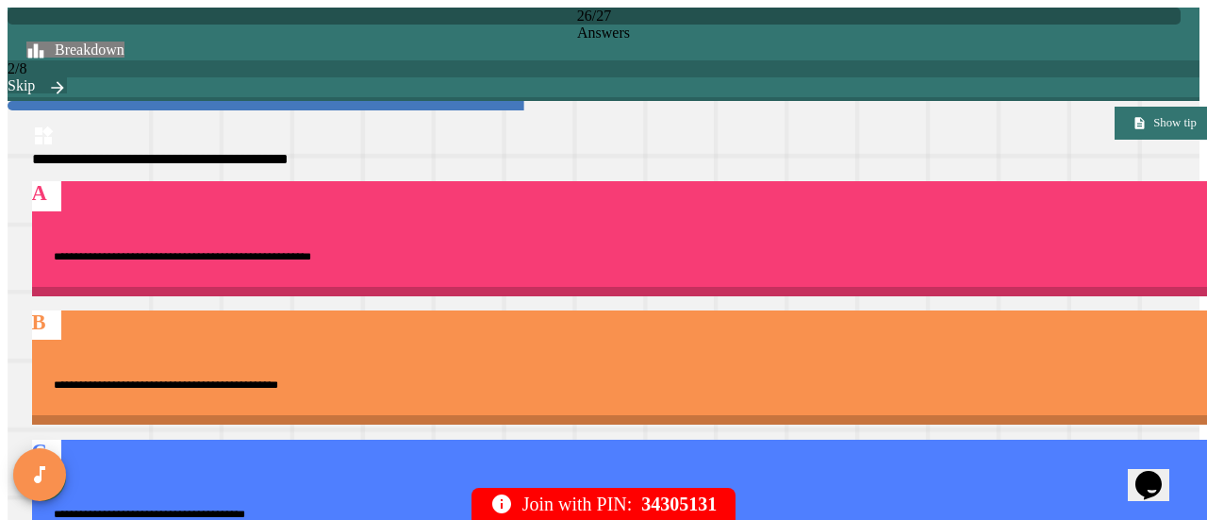
drag, startPoint x: 45, startPoint y: 382, endPoint x: 268, endPoint y: 412, distance: 224.6
click at [268, 412] on div "**********" at bounding box center [604, 345] width 1192 height 675
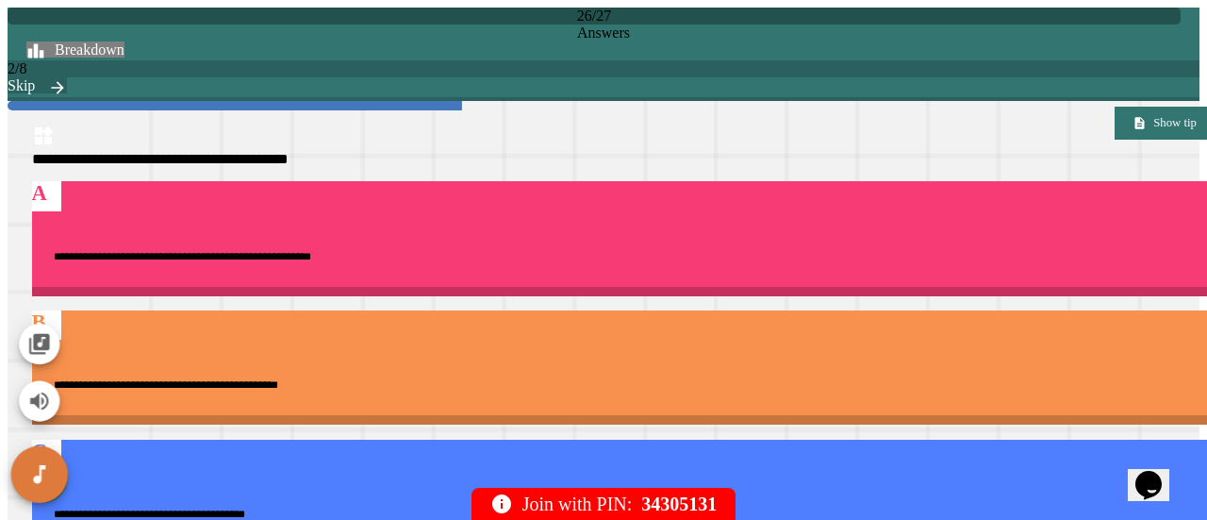
click at [49, 467] on icon "SpeedDial basic example" at bounding box center [39, 474] width 25 height 25
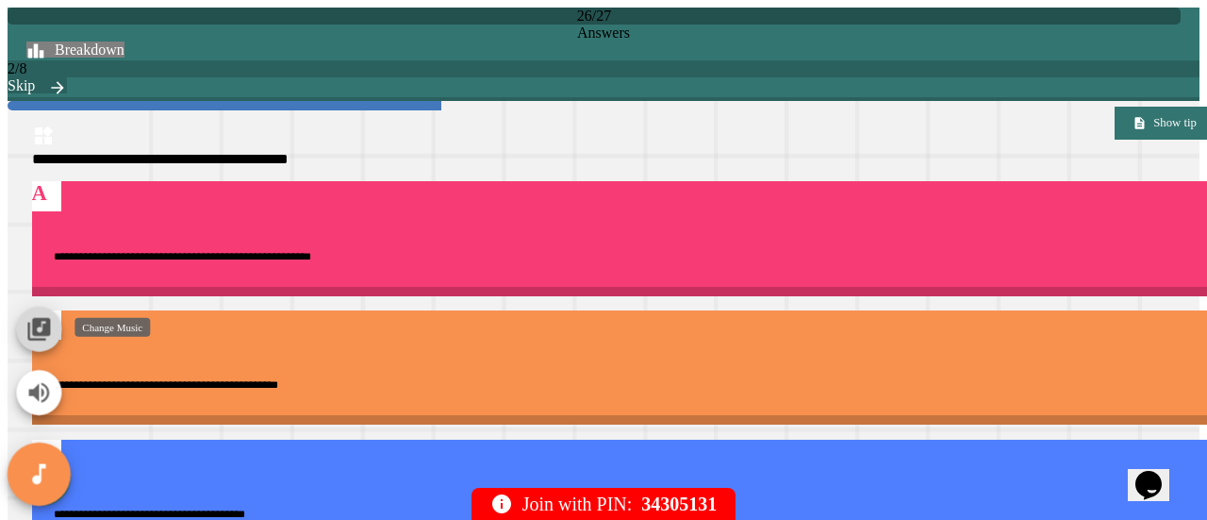
drag, startPoint x: 44, startPoint y: 483, endPoint x: 44, endPoint y: 325, distance: 157.5
click at [44, 325] on div at bounding box center [39, 401] width 63 height 208
click at [44, 326] on icon "Change Music" at bounding box center [38, 329] width 23 height 23
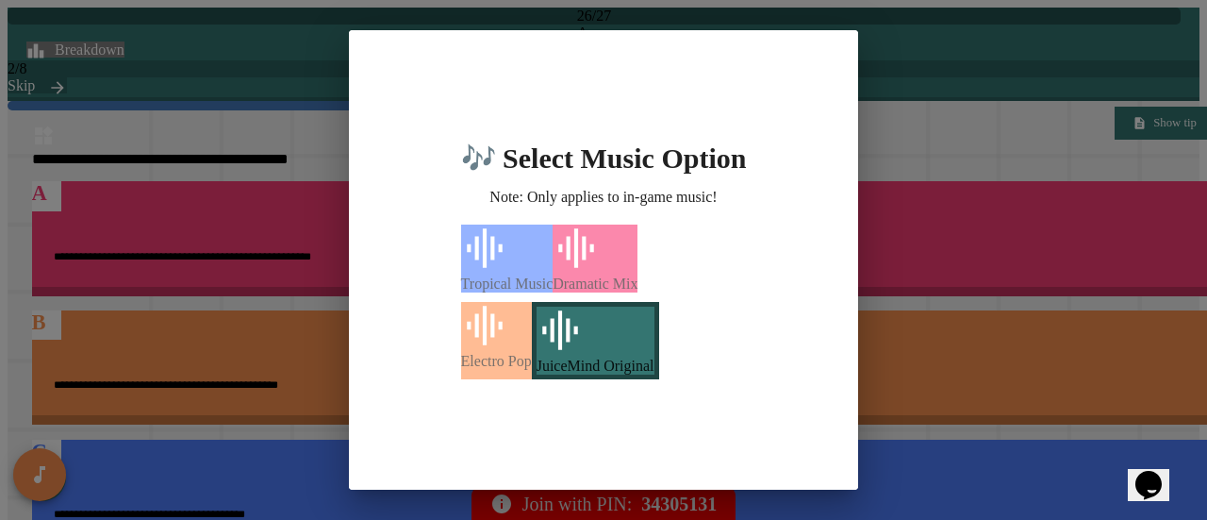
click at [296, 276] on div "🎶 Select Music Option Note: Only applies to in-game music! Tropical Music Drama…" at bounding box center [603, 260] width 1207 height 520
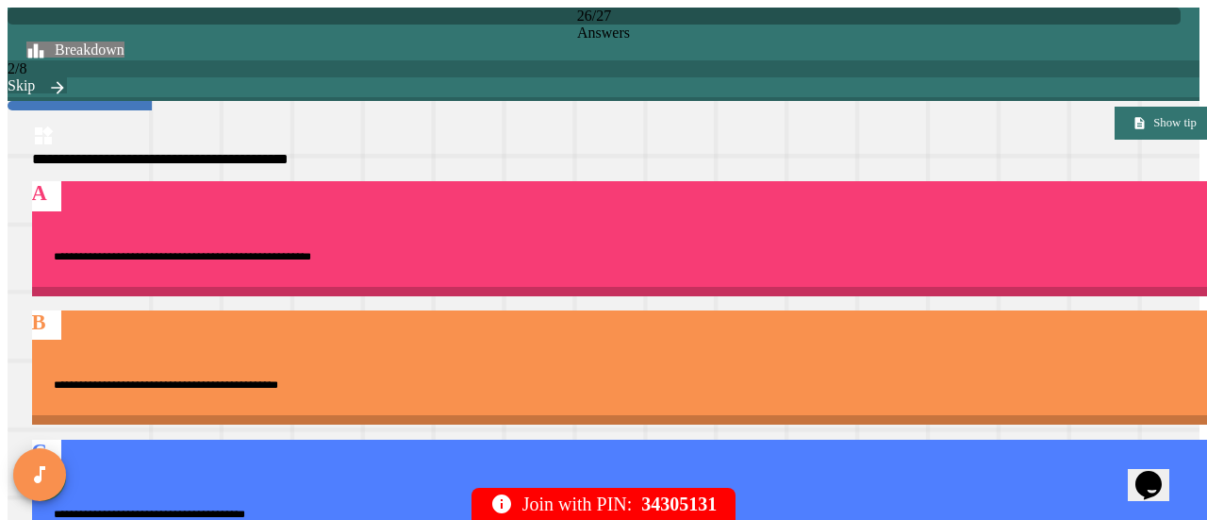
click at [67, 77] on link "Skip" at bounding box center [37, 85] width 59 height 16
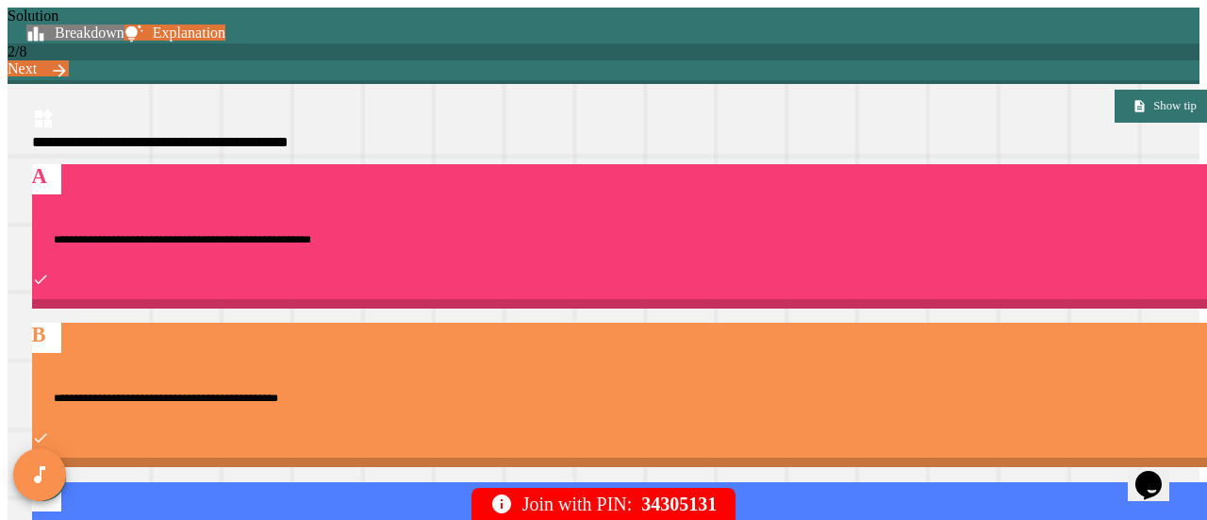
click at [69, 60] on link "Next" at bounding box center [38, 68] width 61 height 16
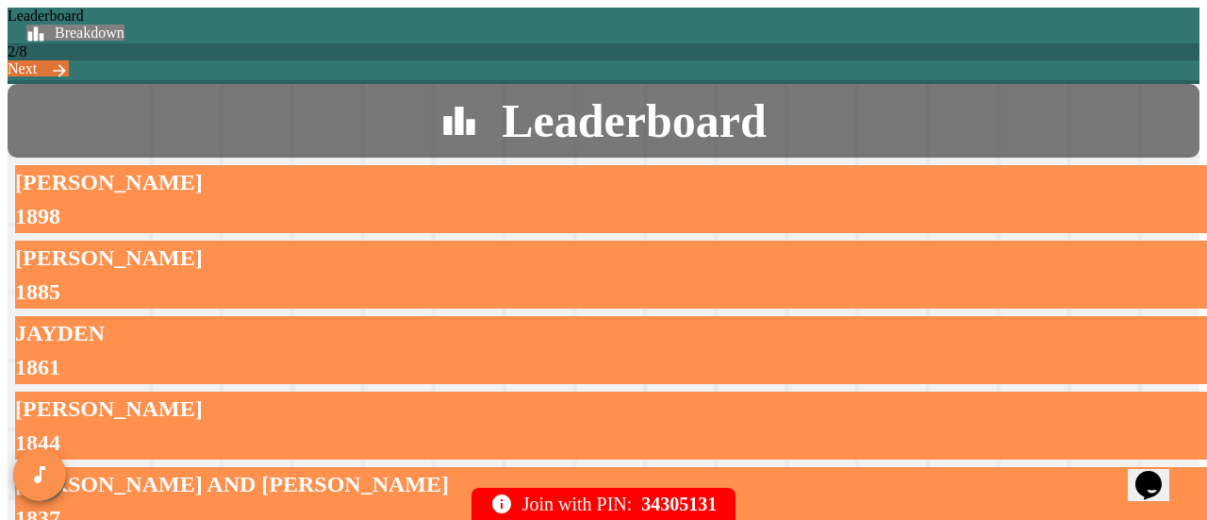
click at [69, 60] on link "Next" at bounding box center [38, 68] width 61 height 16
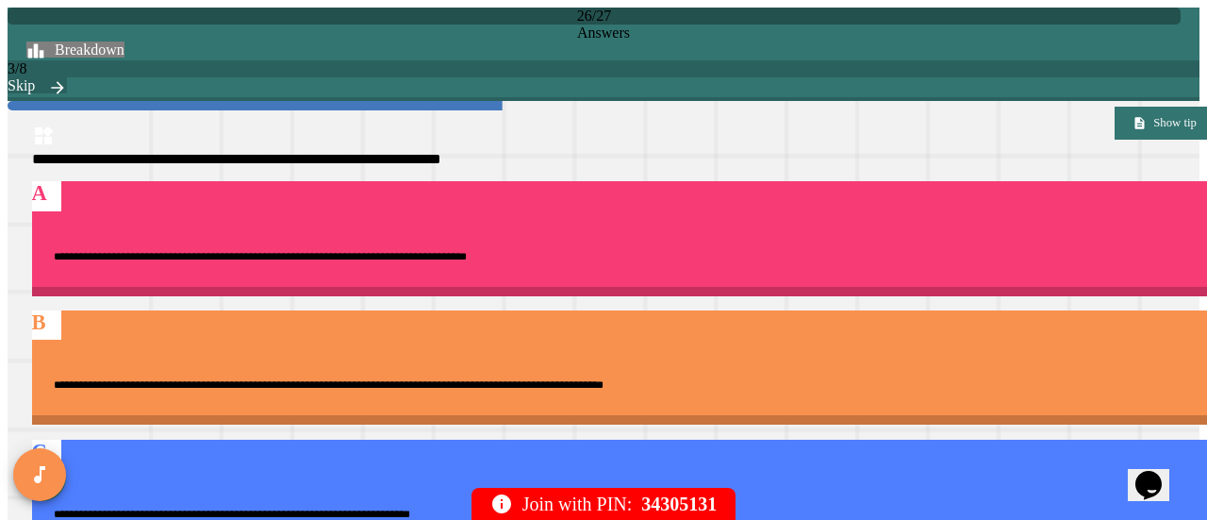
click at [67, 77] on link "Skip" at bounding box center [37, 85] width 59 height 16
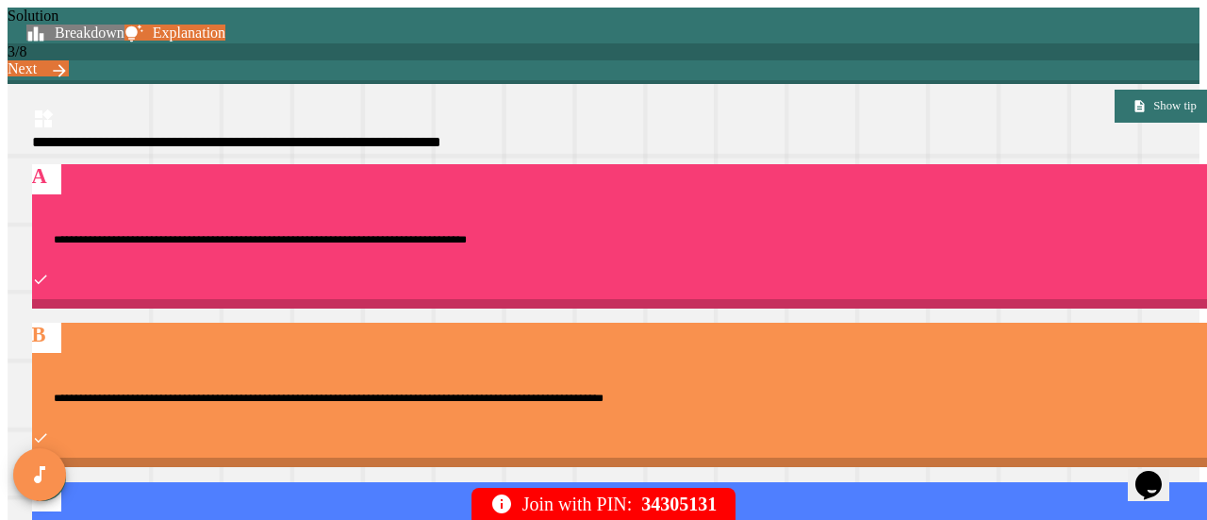
click at [69, 60] on link "Next" at bounding box center [38, 68] width 61 height 16
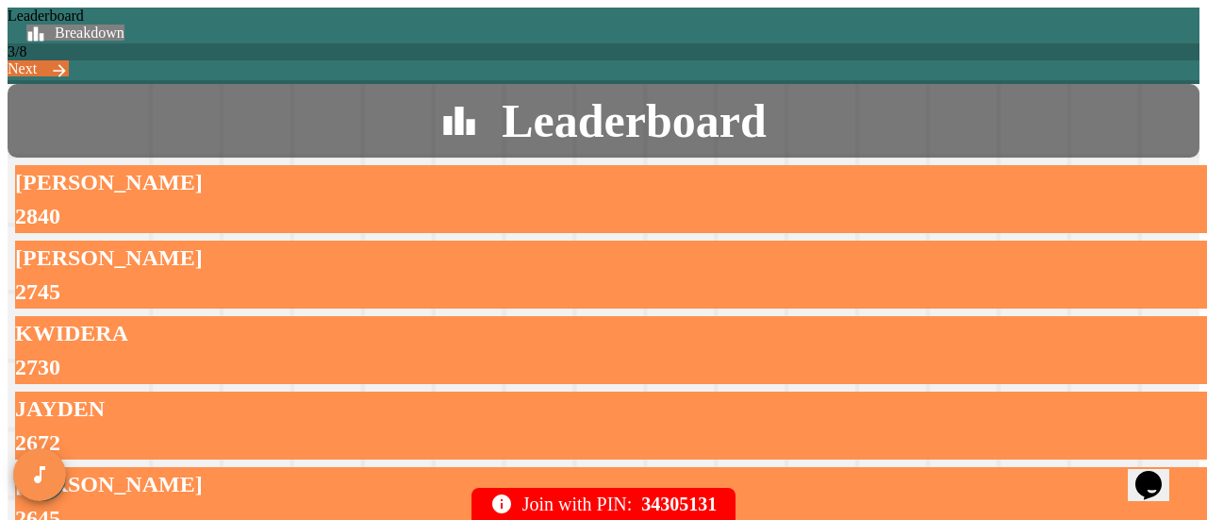
click at [69, 60] on link "Next" at bounding box center [38, 68] width 61 height 16
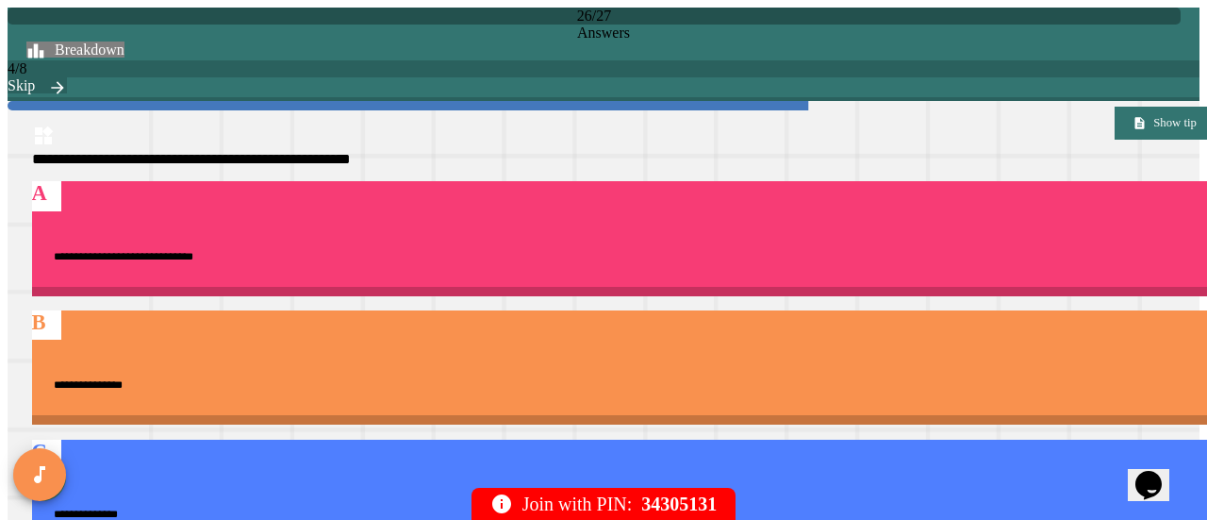
click at [67, 77] on link "Skip" at bounding box center [37, 85] width 59 height 16
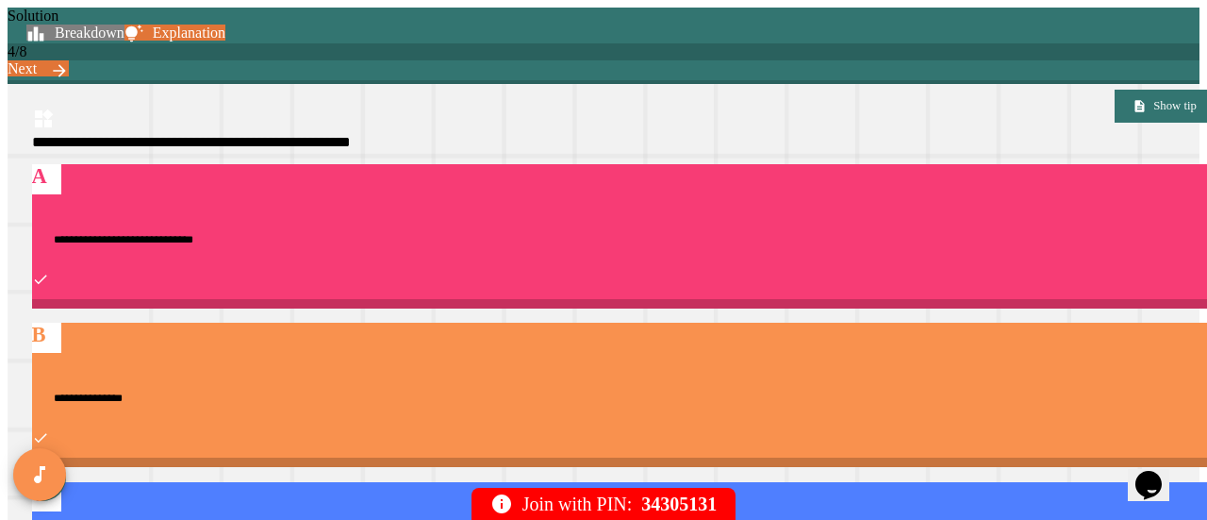
click at [69, 60] on link "Next" at bounding box center [38, 68] width 61 height 16
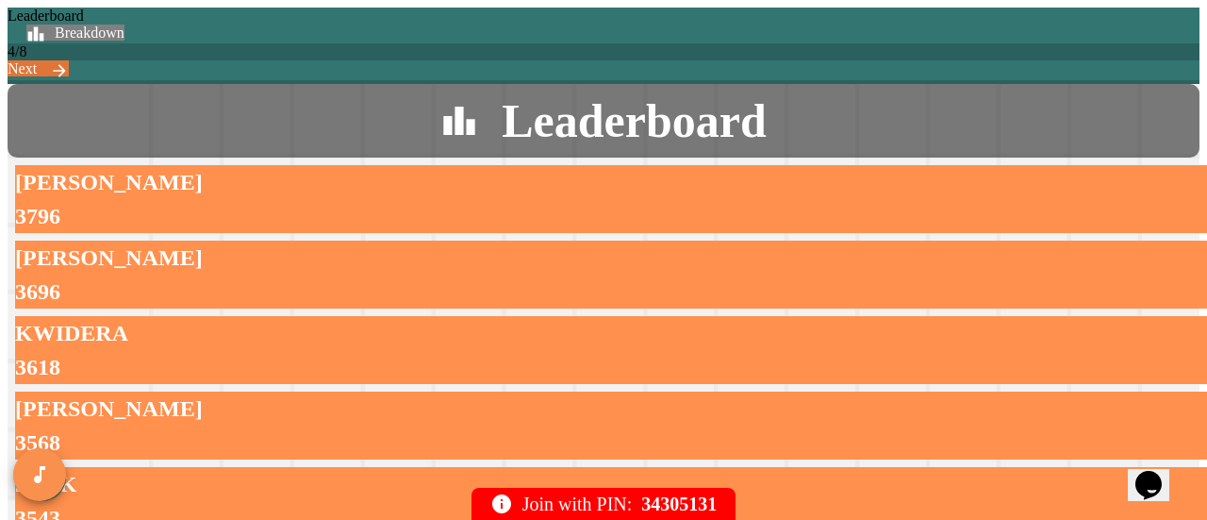
click at [69, 60] on link "Next" at bounding box center [38, 68] width 61 height 16
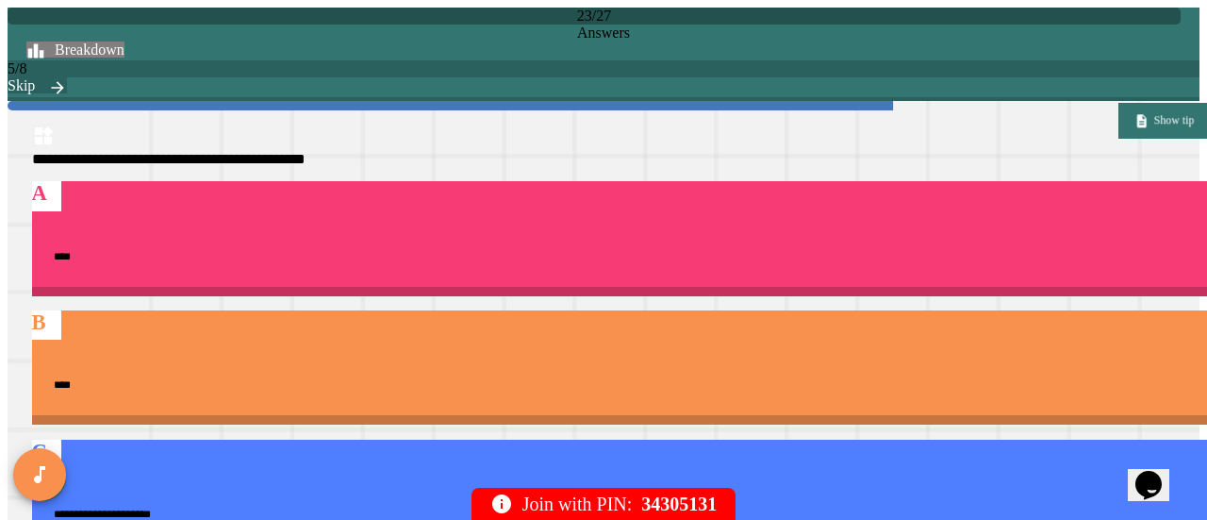
click at [1118, 114] on link "Show tip" at bounding box center [1164, 121] width 93 height 36
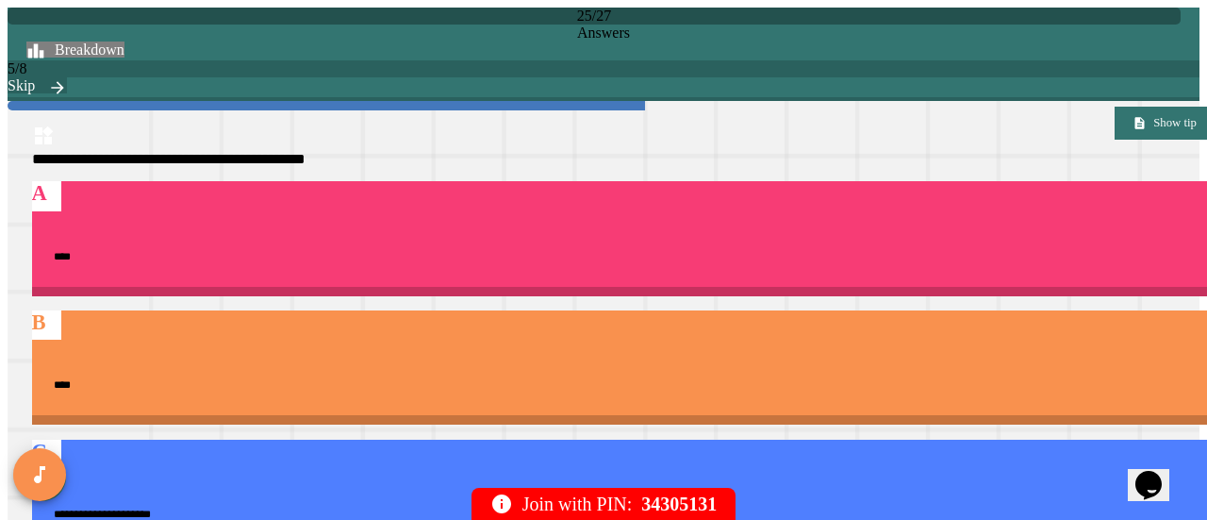
click at [1117, 128] on link "Show tip" at bounding box center [1164, 121] width 94 height 36
click at [67, 77] on link "Skip" at bounding box center [37, 85] width 59 height 16
type textarea "*"
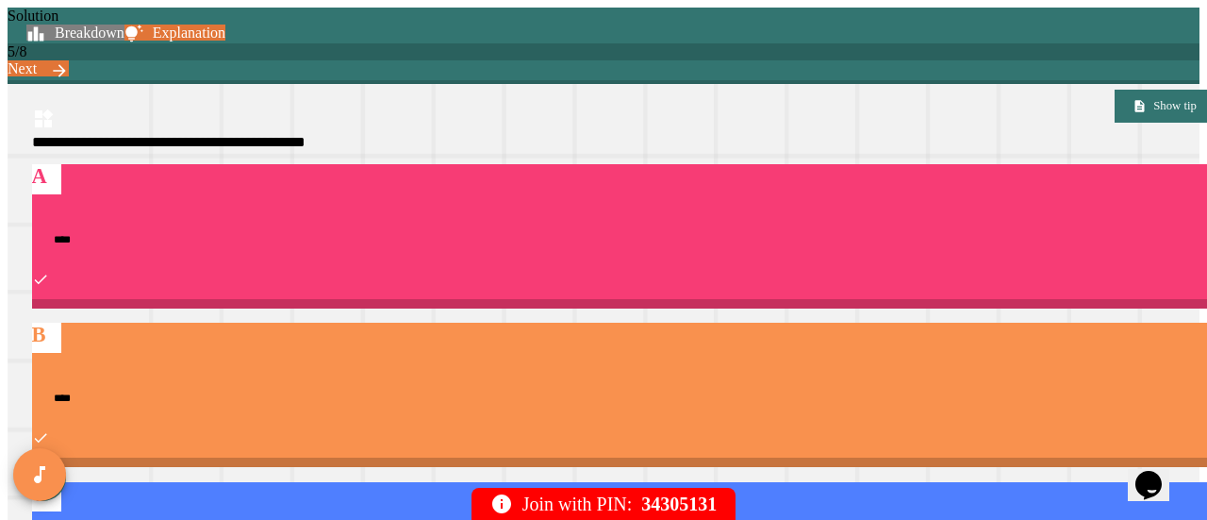
drag, startPoint x: 560, startPoint y: 197, endPoint x: 548, endPoint y: 190, distance: 14.4
click at [69, 60] on link "Next" at bounding box center [38, 68] width 61 height 16
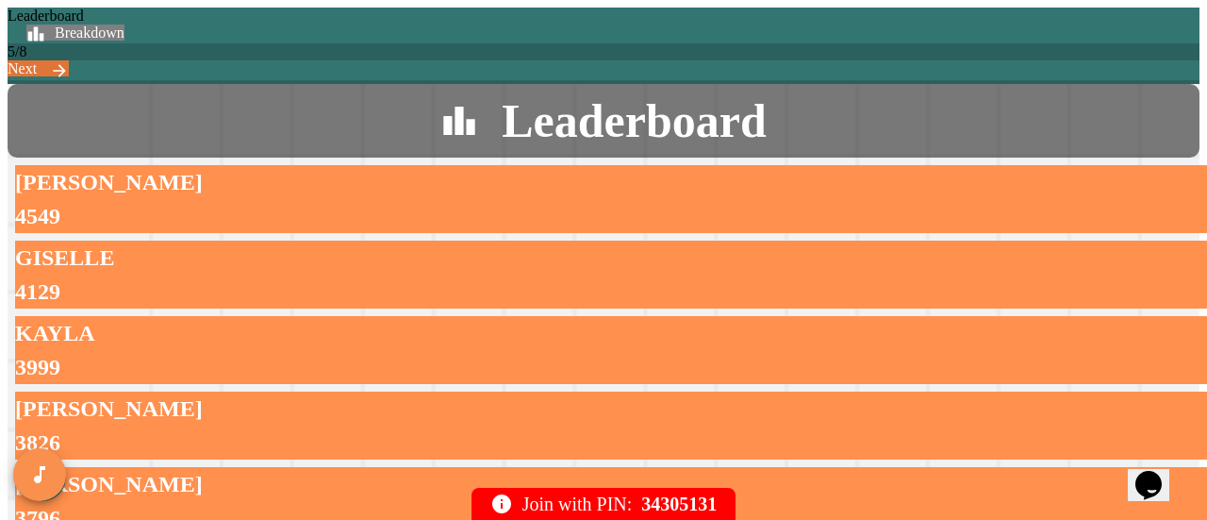
click at [69, 60] on link "Next" at bounding box center [38, 68] width 61 height 16
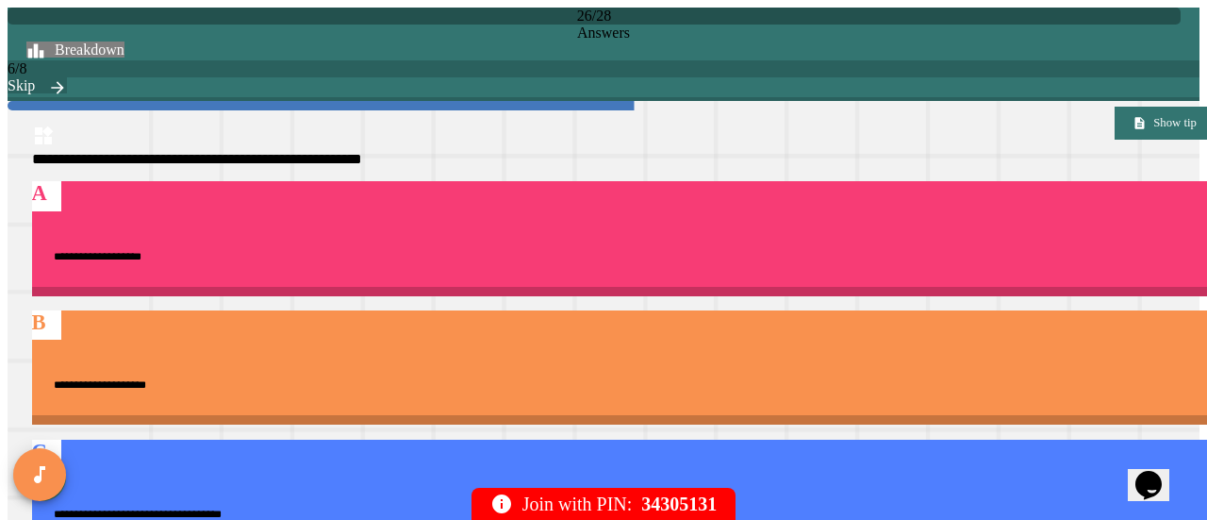
click at [67, 77] on link "Skip" at bounding box center [37, 85] width 59 height 16
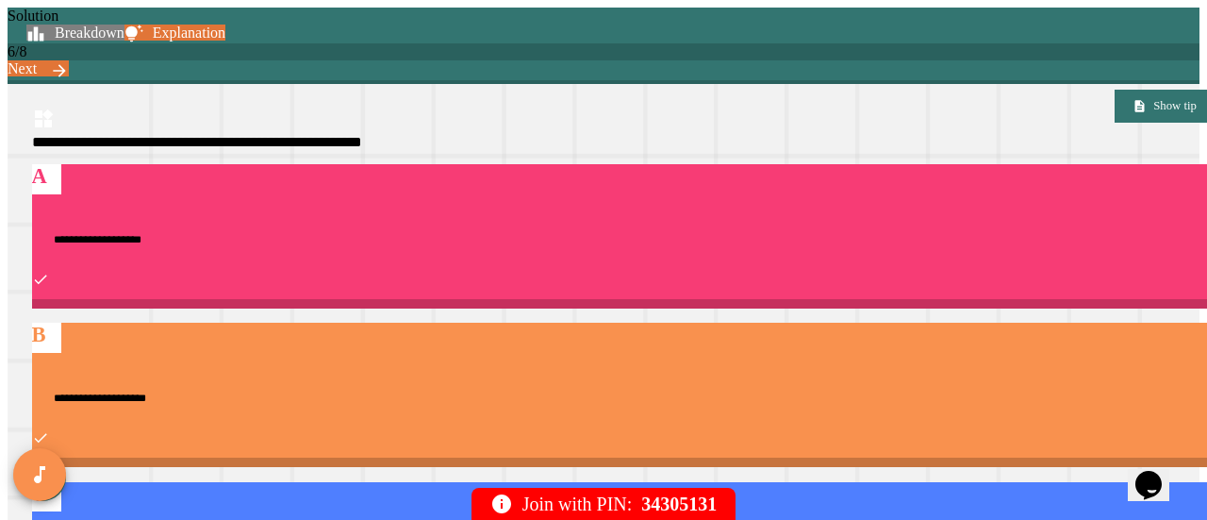
click at [69, 60] on link "Next" at bounding box center [38, 68] width 61 height 16
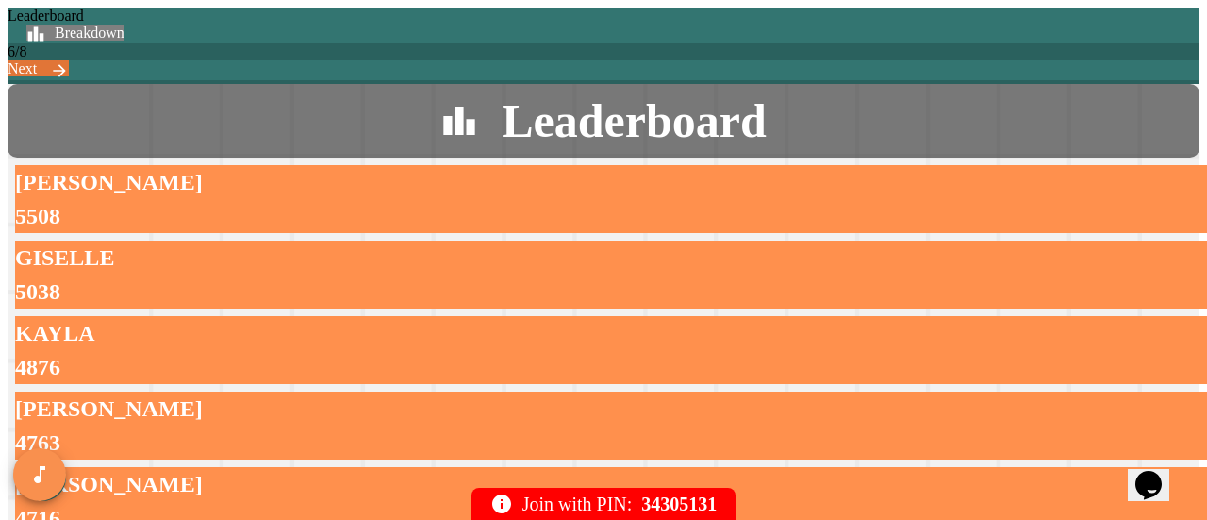
click at [69, 60] on link "Next" at bounding box center [38, 68] width 61 height 16
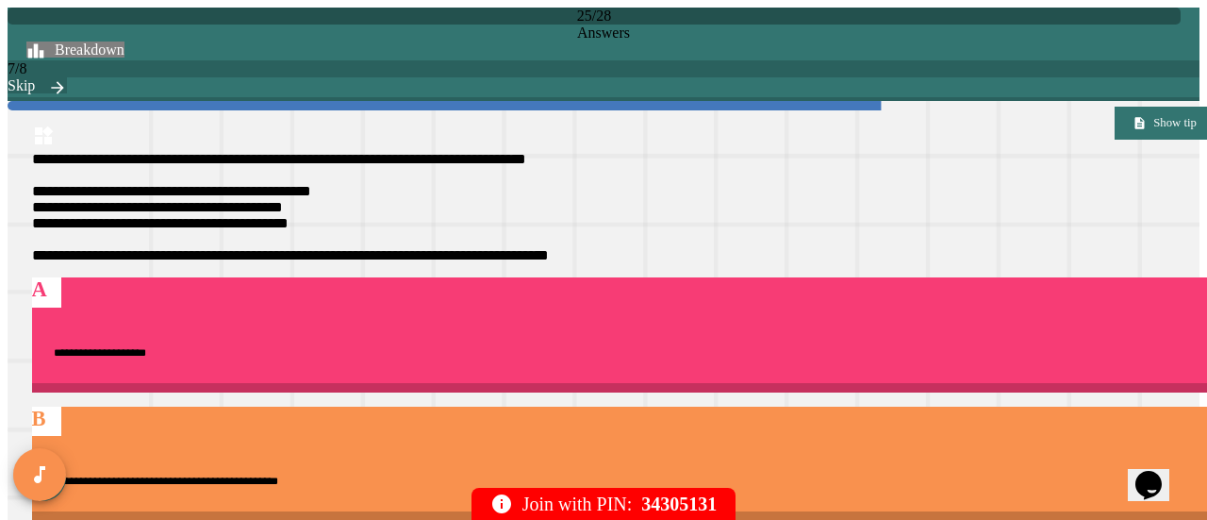
drag, startPoint x: 1006, startPoint y: 22, endPoint x: 995, endPoint y: 41, distance: 22.0
click at [67, 77] on link "Skip" at bounding box center [37, 85] width 59 height 16
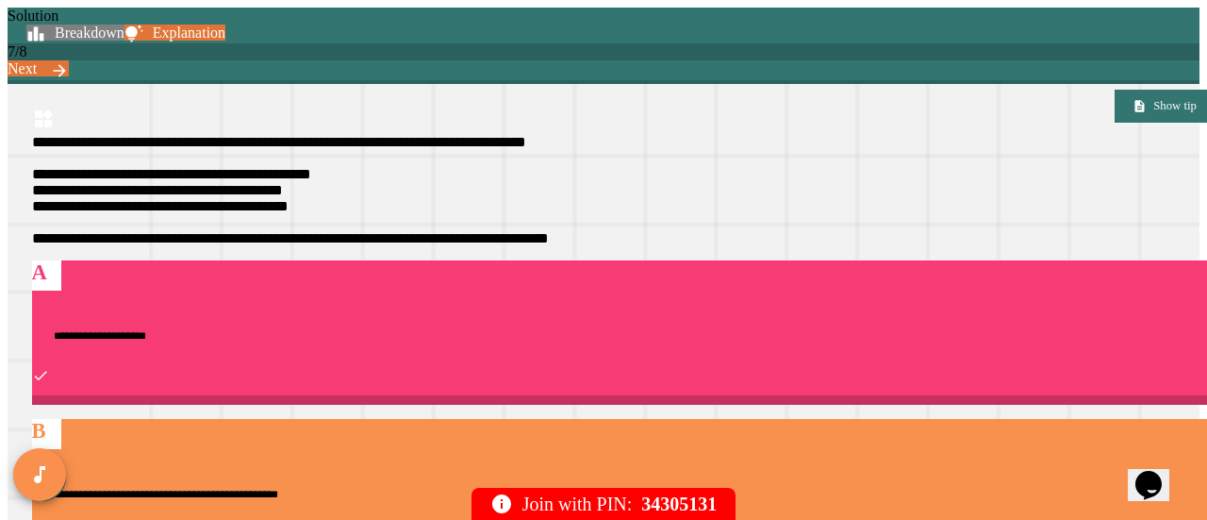
click at [69, 60] on link "Next" at bounding box center [38, 68] width 61 height 16
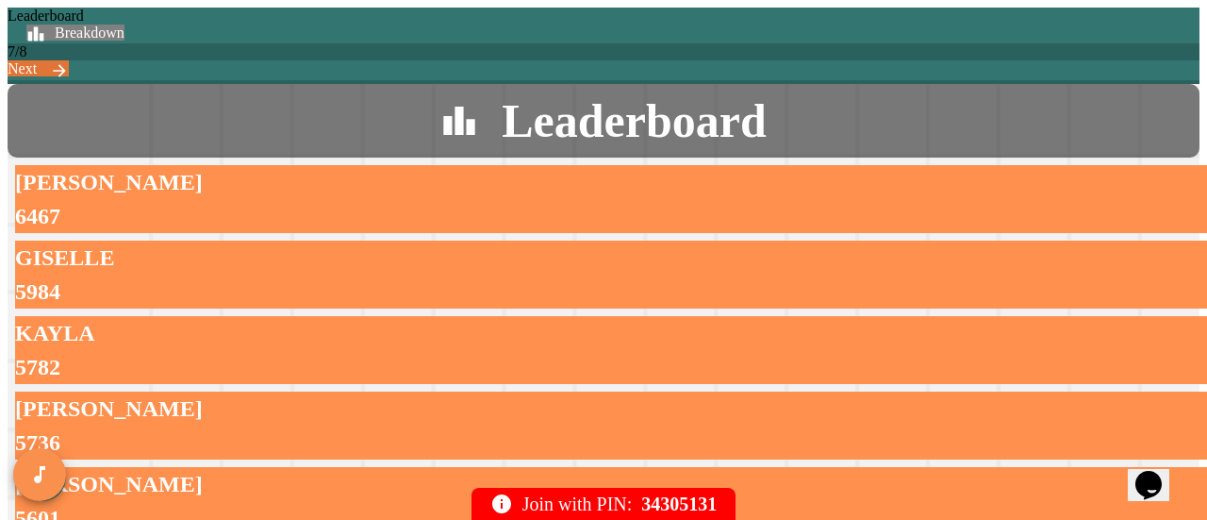
click at [69, 60] on link "Next" at bounding box center [38, 68] width 61 height 16
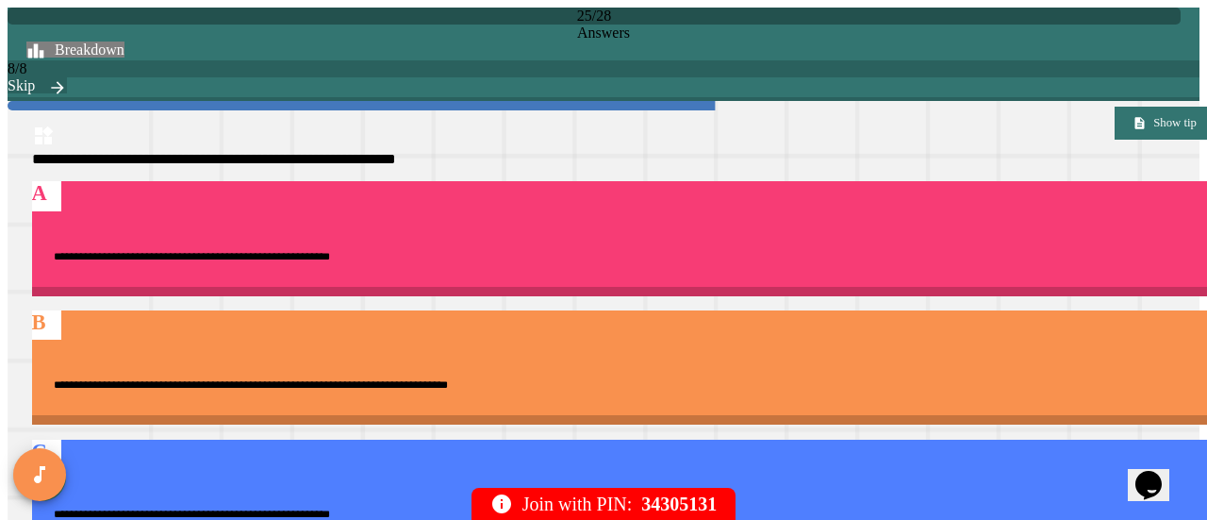
click at [67, 77] on link "Skip" at bounding box center [37, 85] width 59 height 16
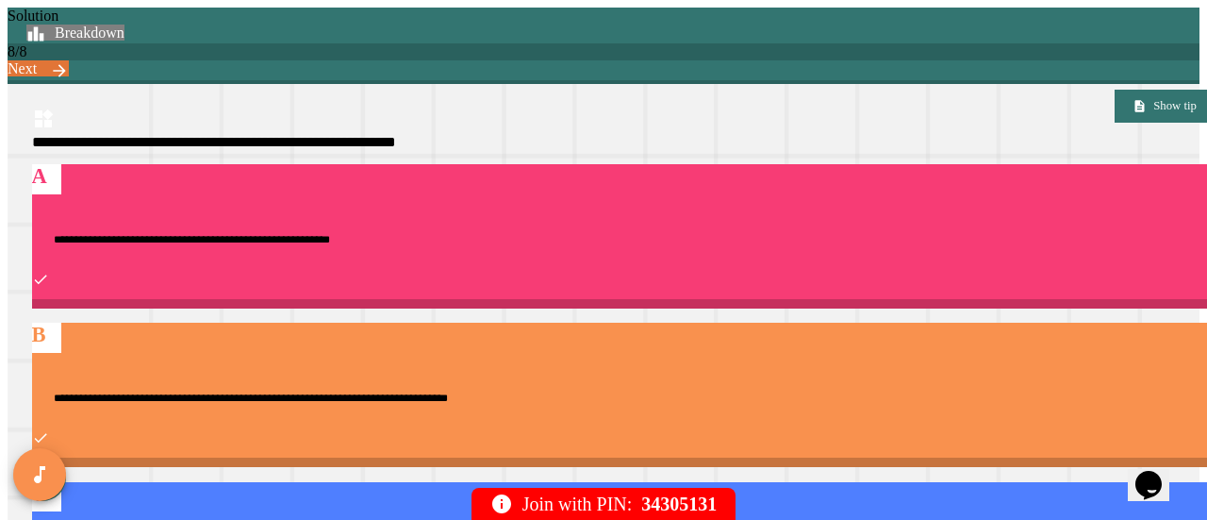
click at [69, 60] on link "Next" at bounding box center [38, 68] width 61 height 16
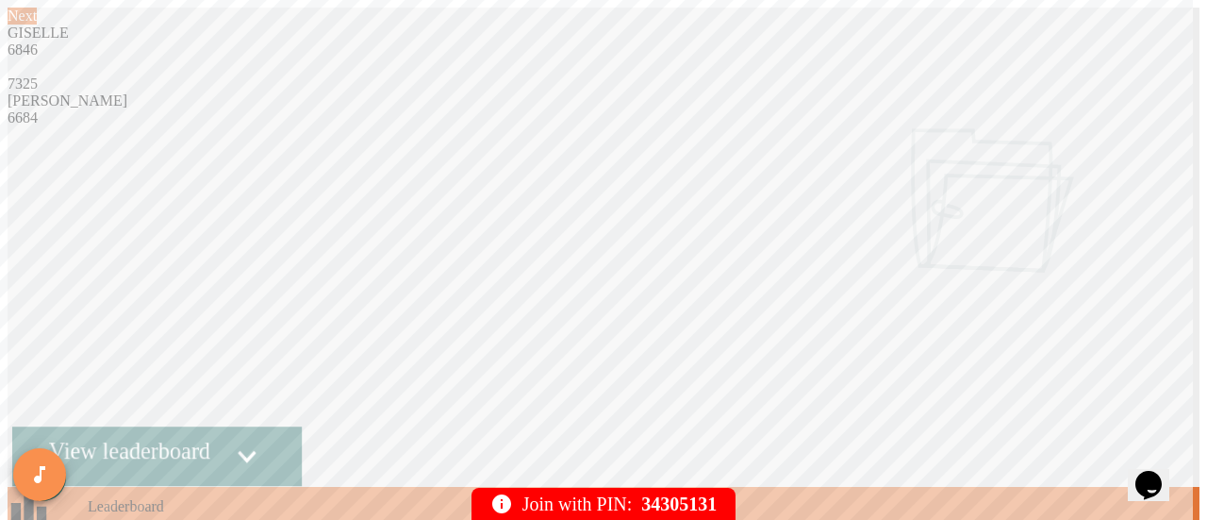
click at [302, 438] on link "View leaderboard" at bounding box center [156, 455] width 289 height 59
